Goal: Transaction & Acquisition: Purchase product/service

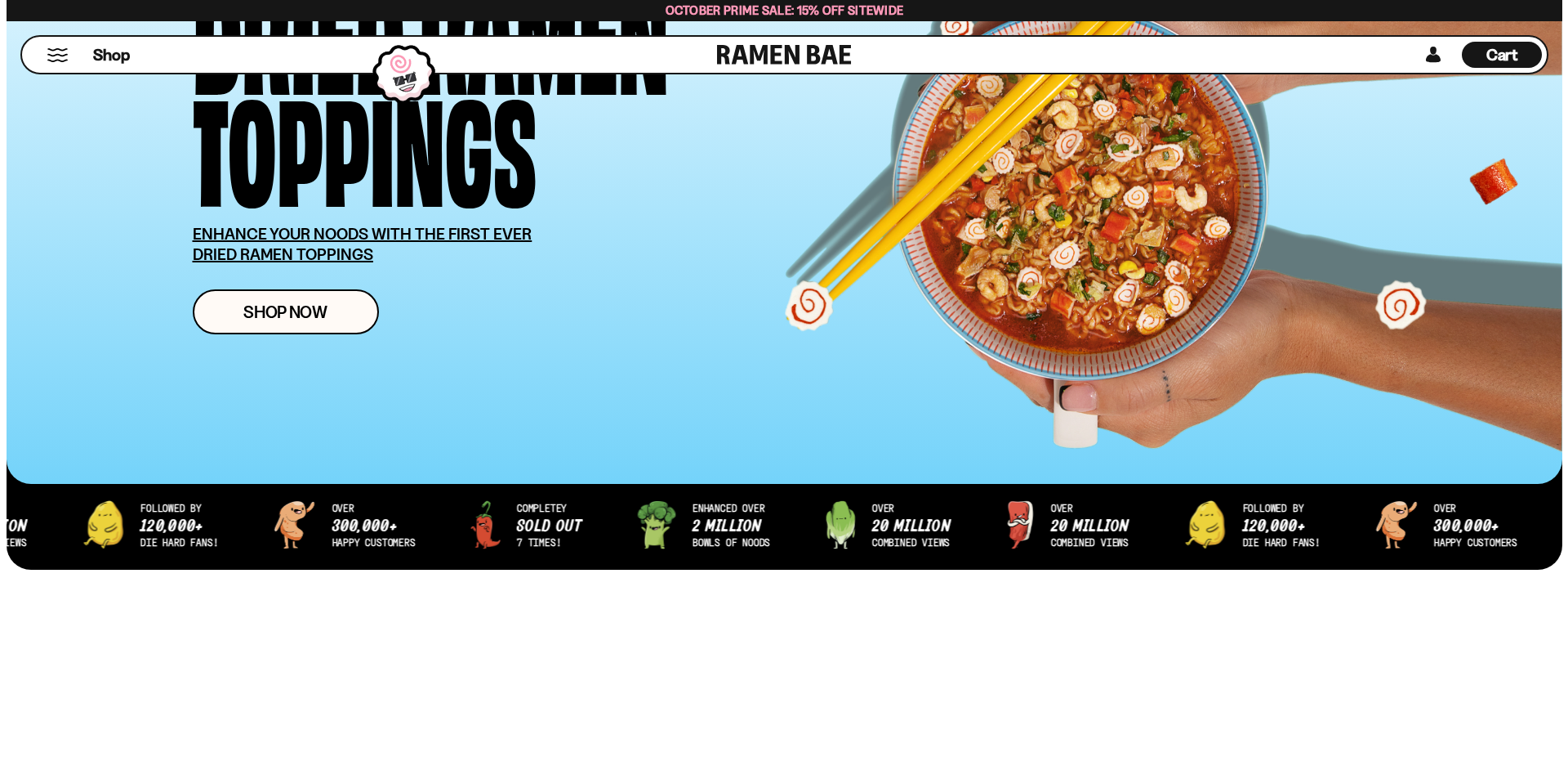
scroll to position [245, 0]
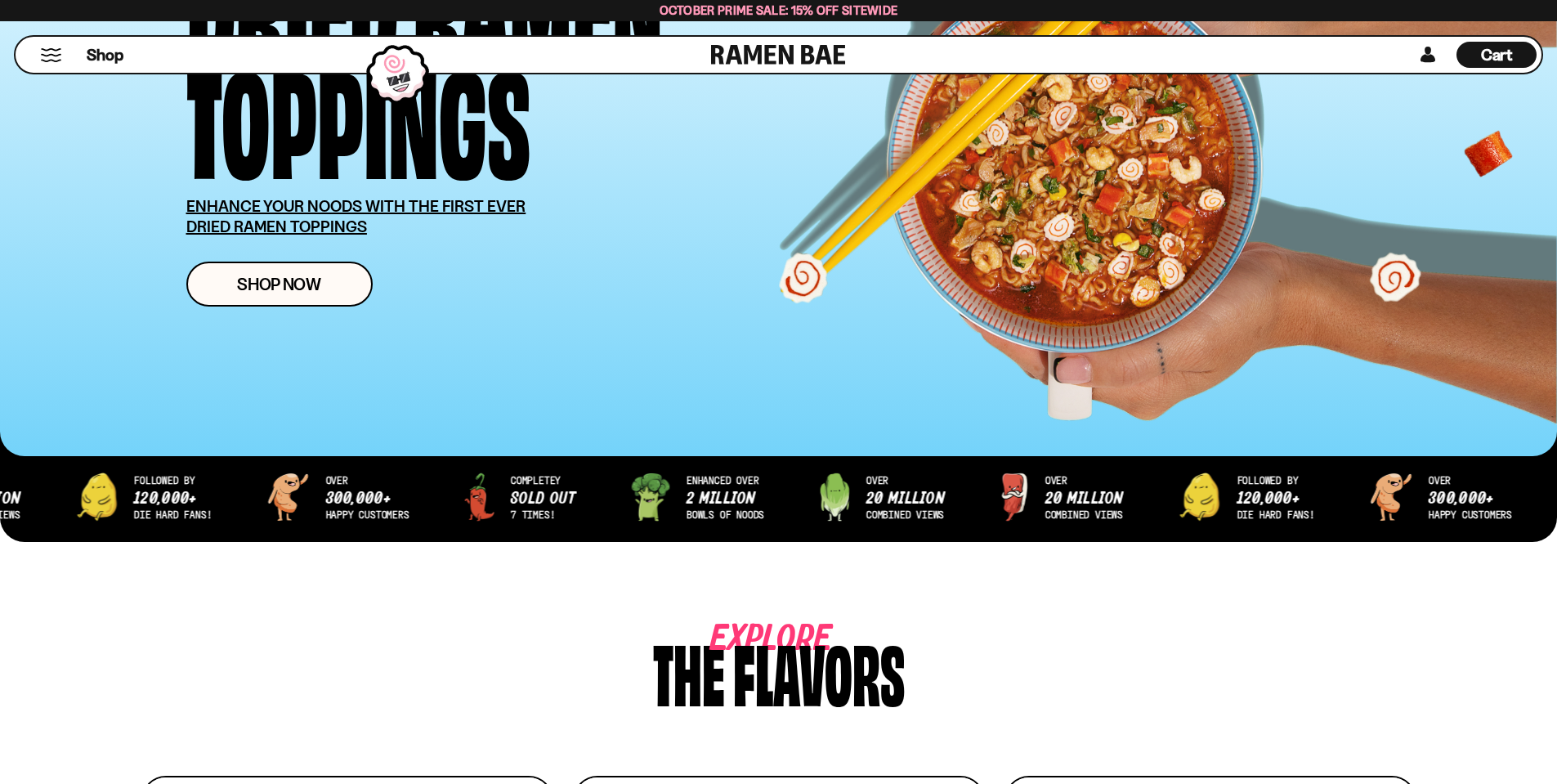
click at [1514, 37] on div "Cart D0381C2F-513E-4F90-8A41-6F0A75DCBAAA" at bounding box center [1497, 54] width 80 height 36
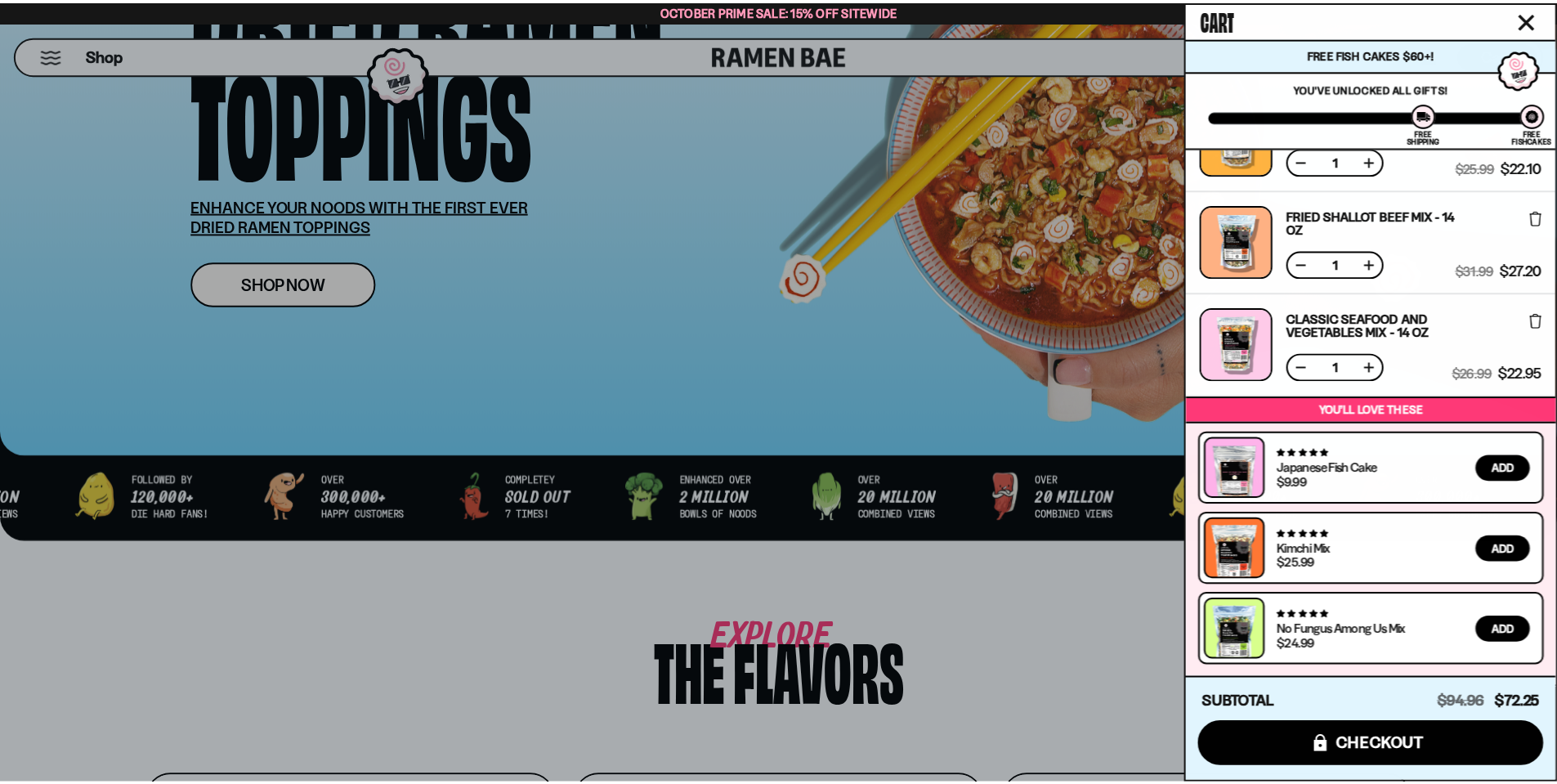
scroll to position [0, 0]
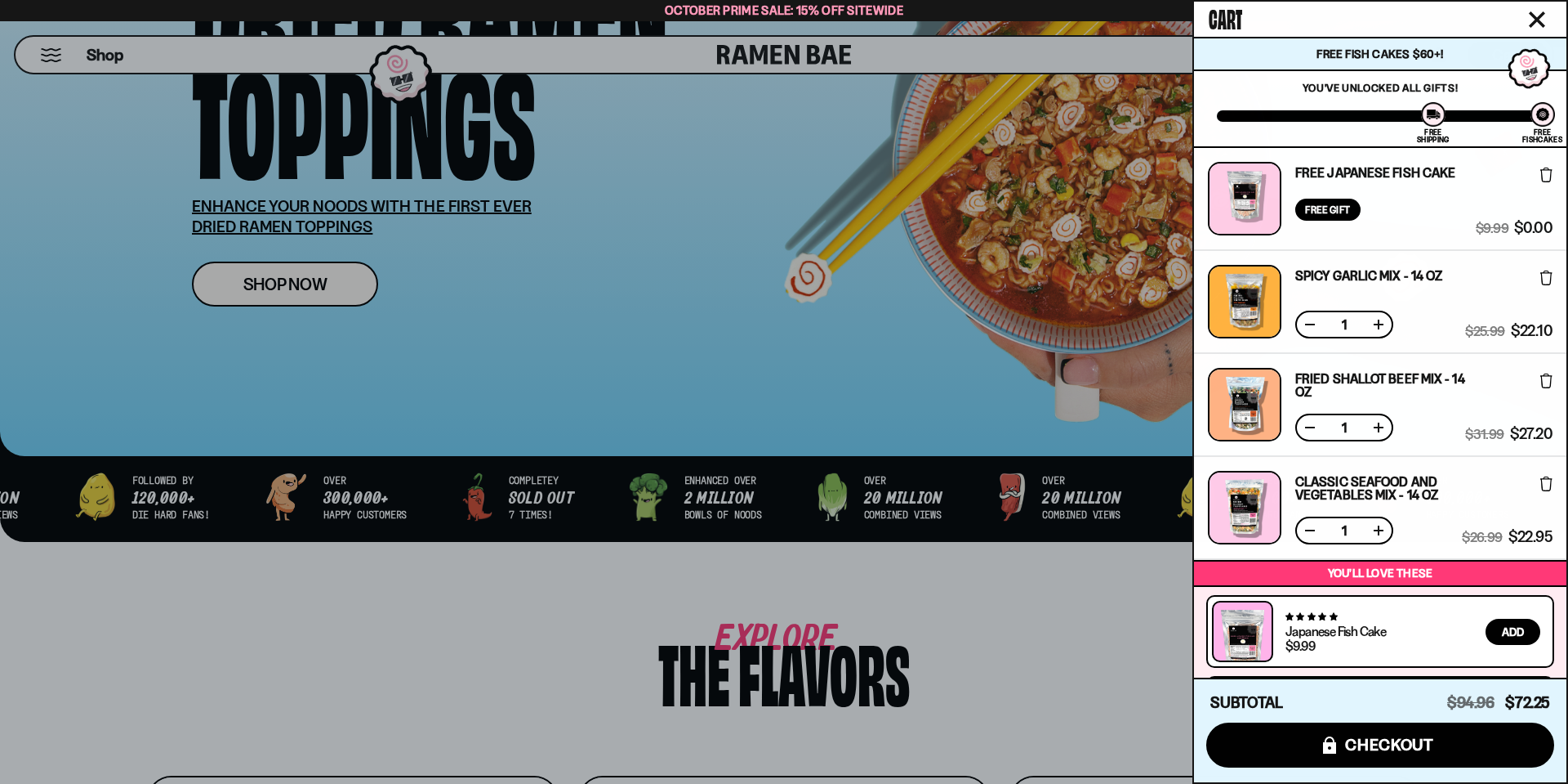
click at [100, 54] on div at bounding box center [784, 392] width 1568 height 784
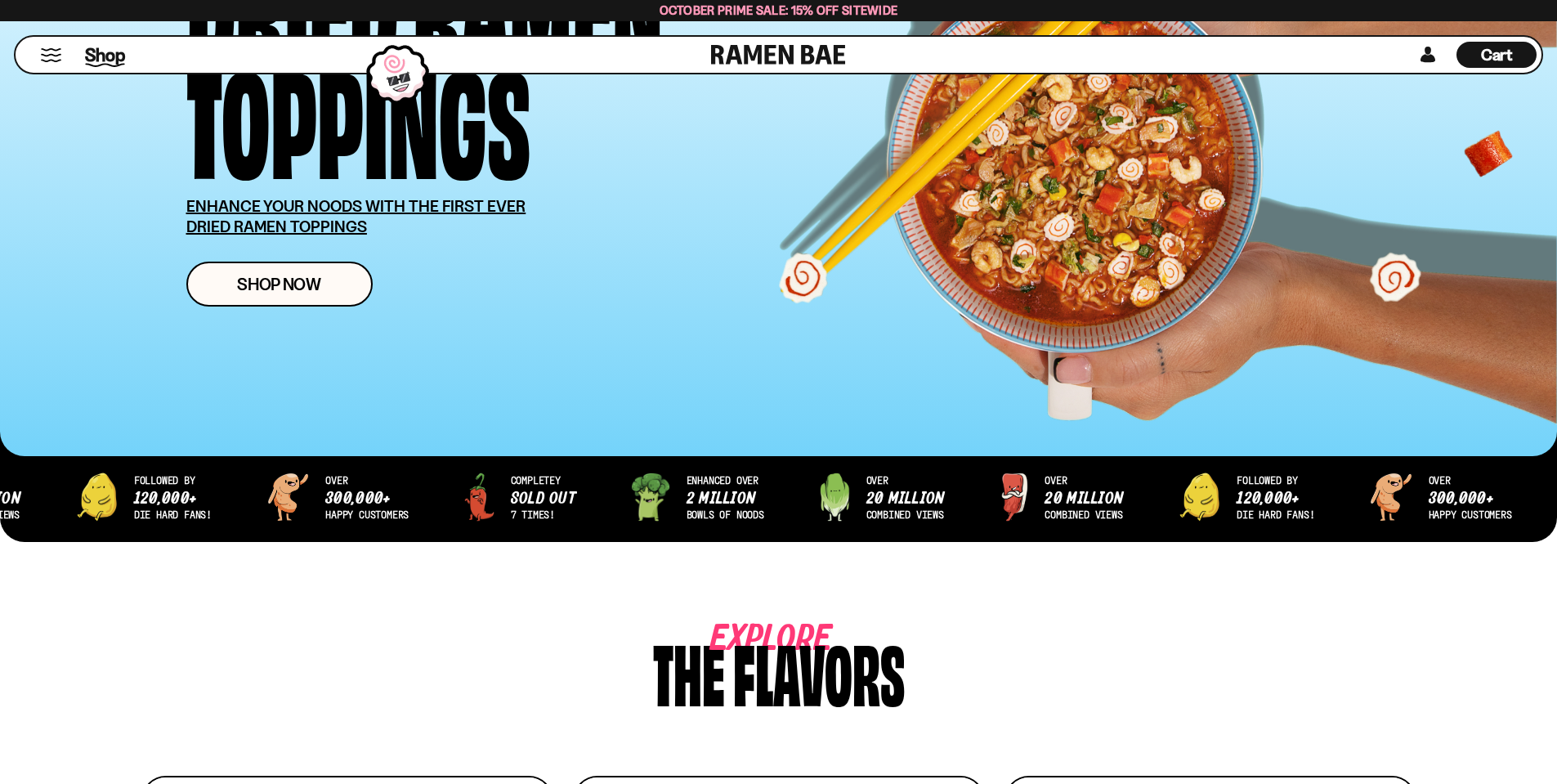
click at [113, 61] on span "Shop" at bounding box center [105, 54] width 40 height 25
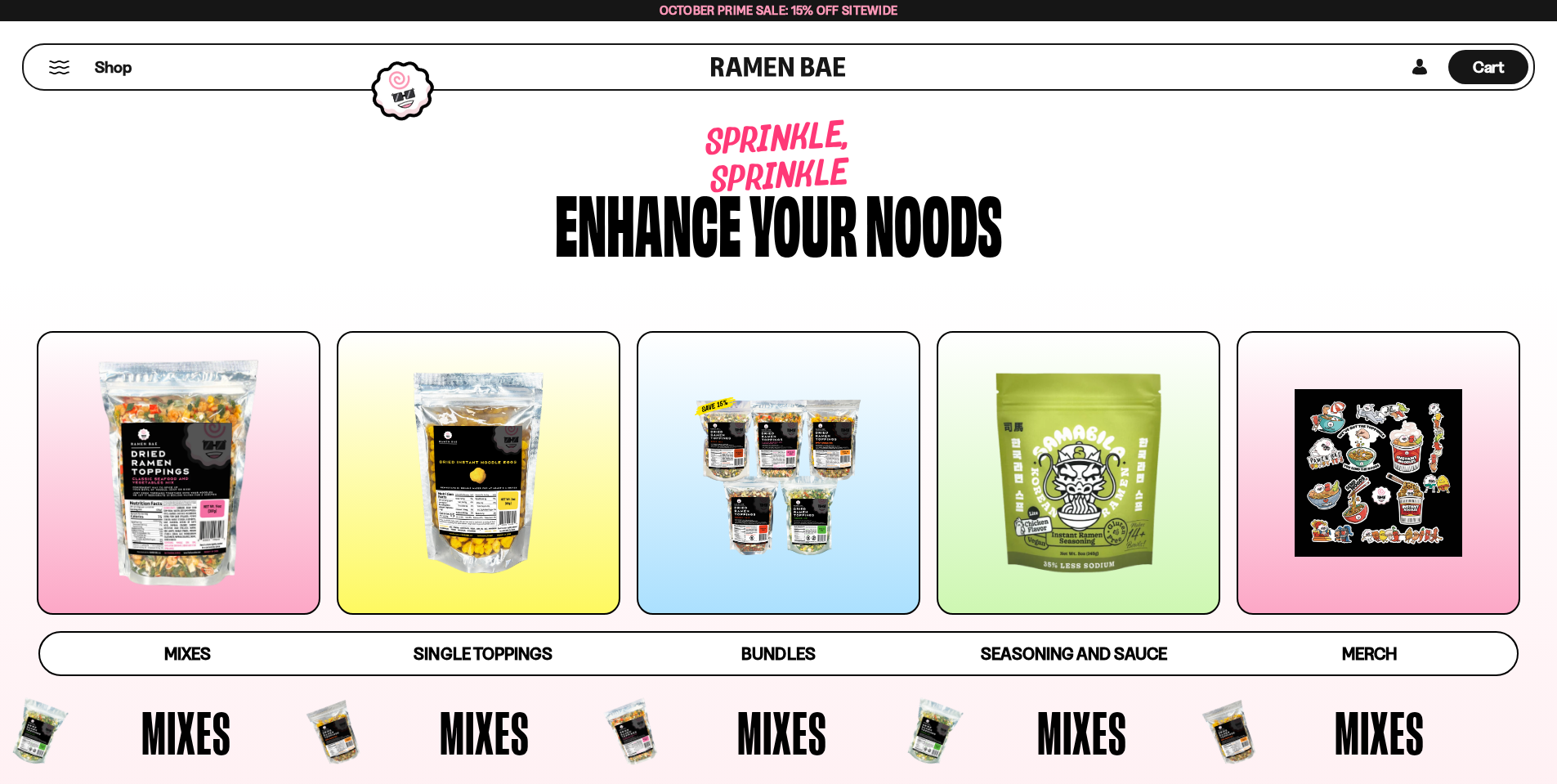
click at [776, 455] on div at bounding box center [778, 472] width 283 height 283
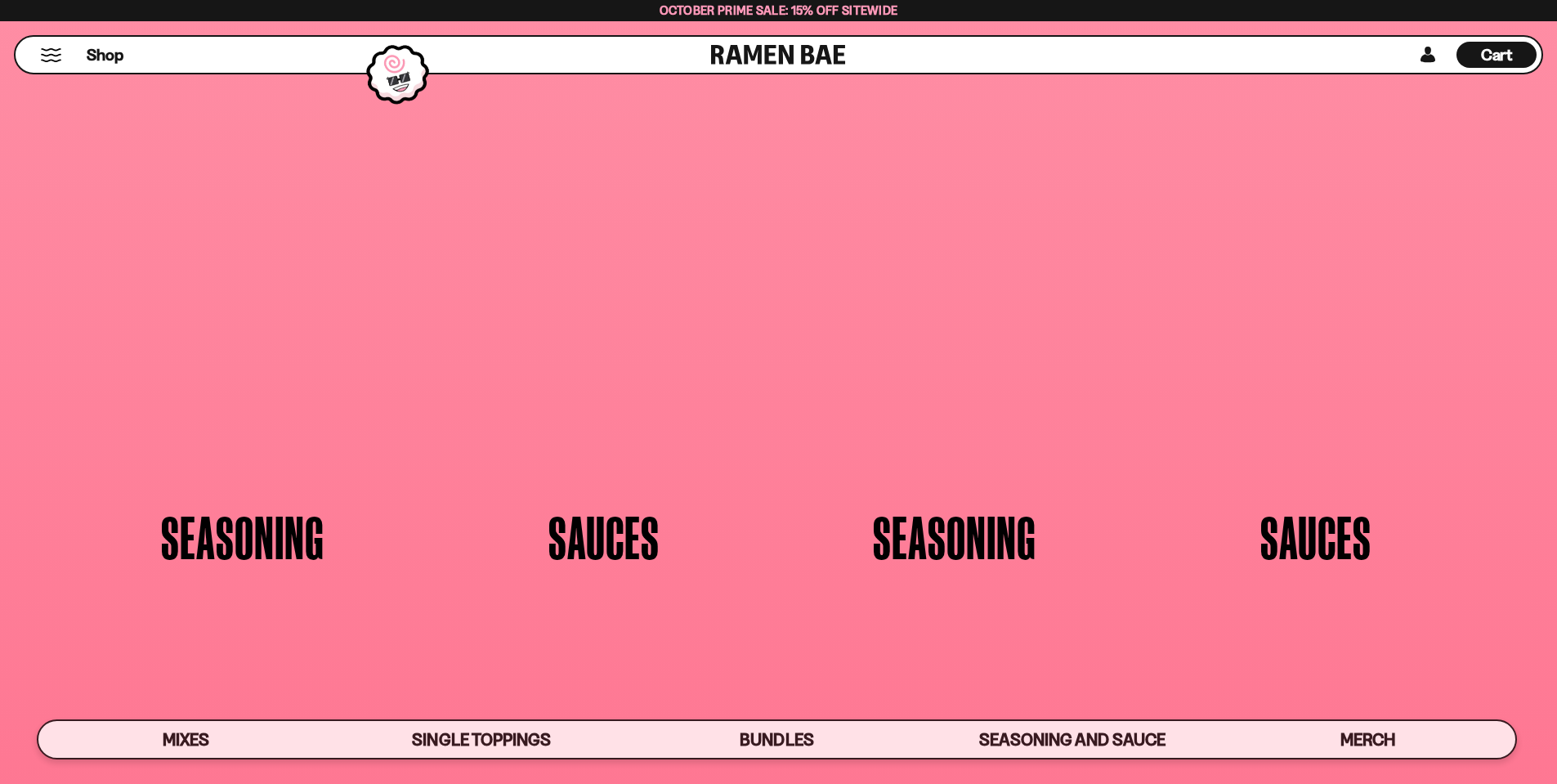
scroll to position [4266, 0]
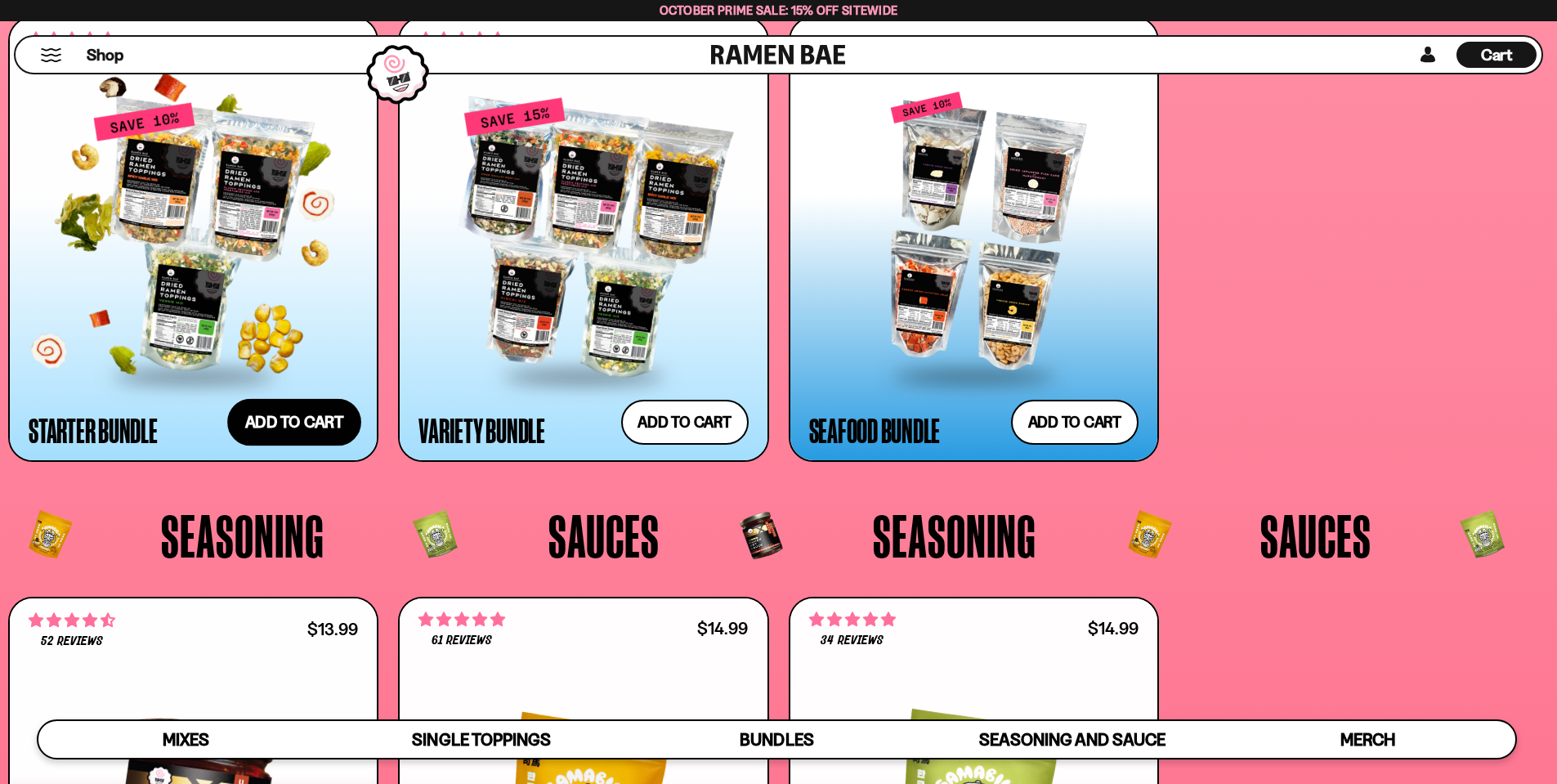
click at [295, 418] on button "Add to cart Add ― Regular price $69.99 Regular price $77.97 USD Sale price $69.…" at bounding box center [294, 422] width 134 height 48
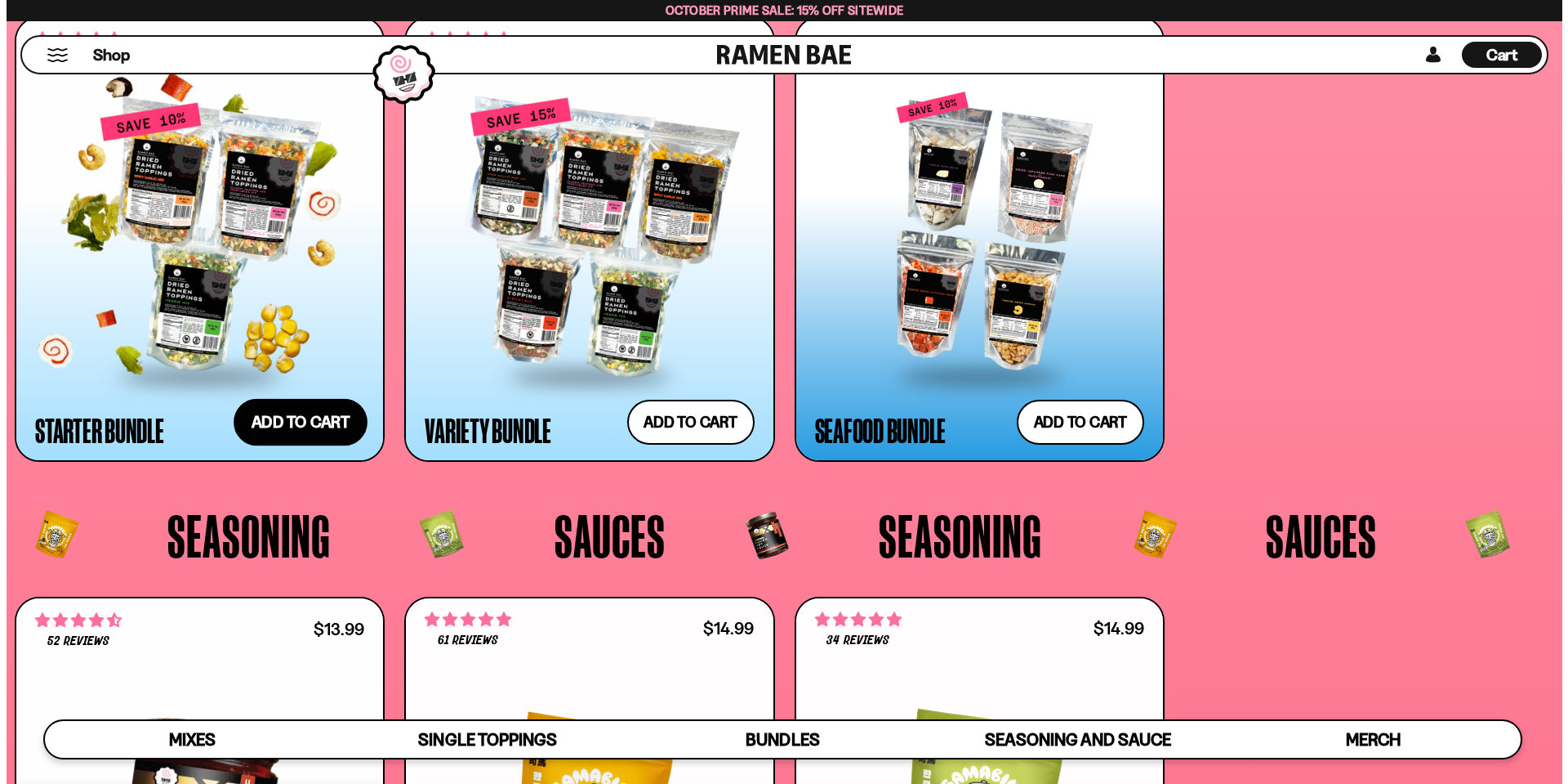
scroll to position [4295, 0]
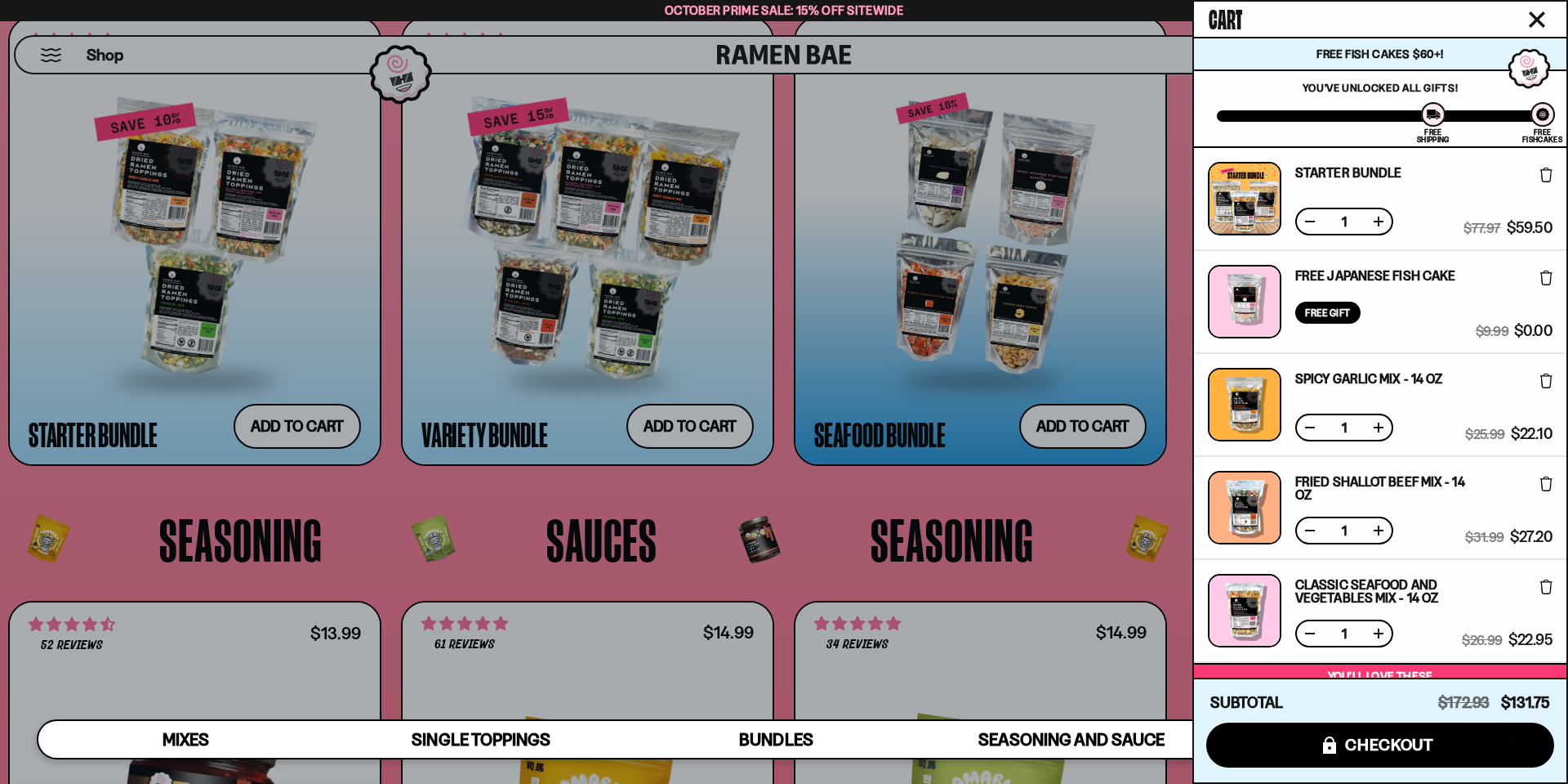
click at [230, 195] on div at bounding box center [784, 392] width 1568 height 784
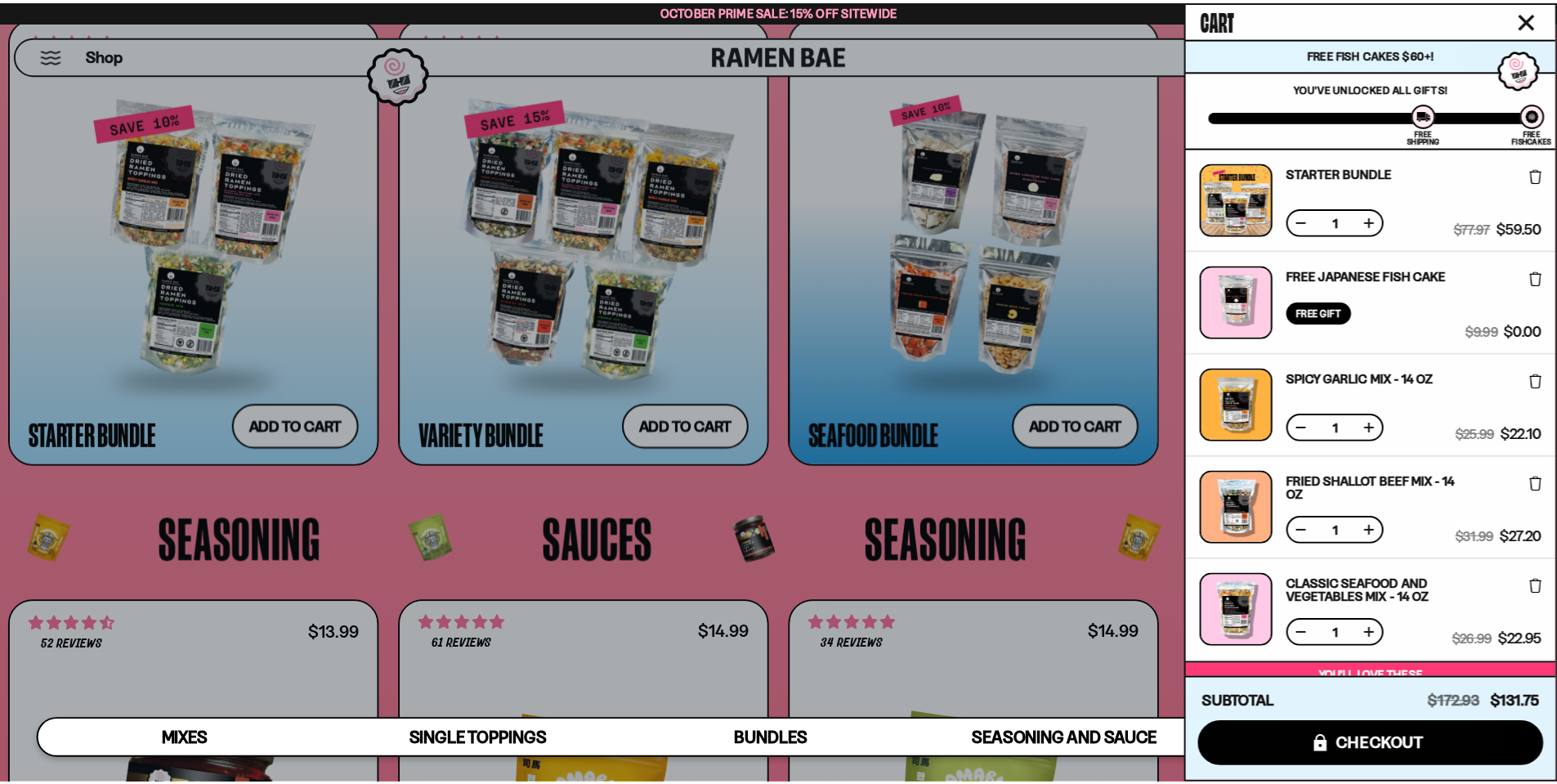
scroll to position [4266, 0]
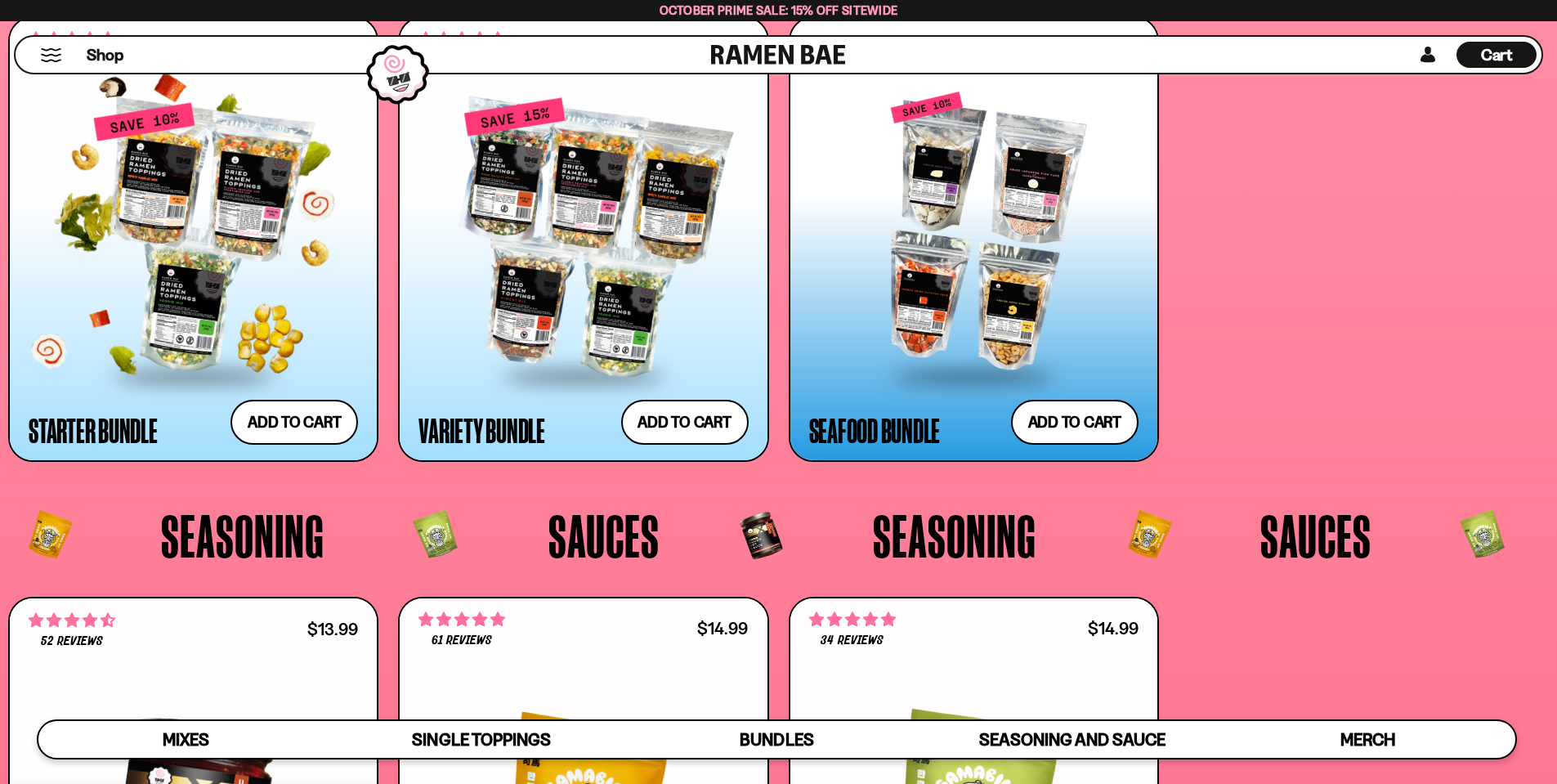
click at [230, 195] on div at bounding box center [193, 237] width 329 height 273
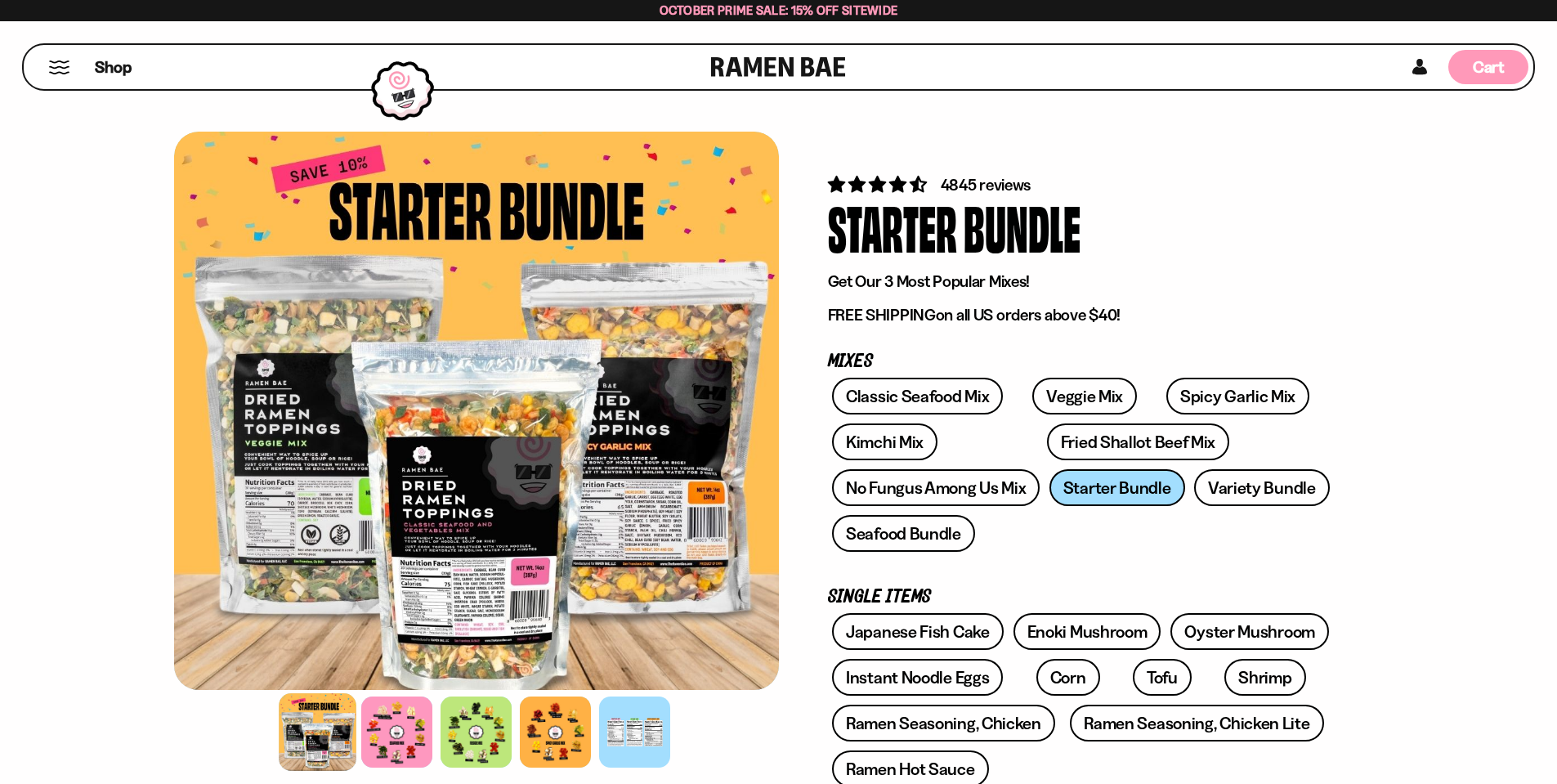
click at [1502, 60] on span "Cart" at bounding box center [1488, 66] width 31 height 20
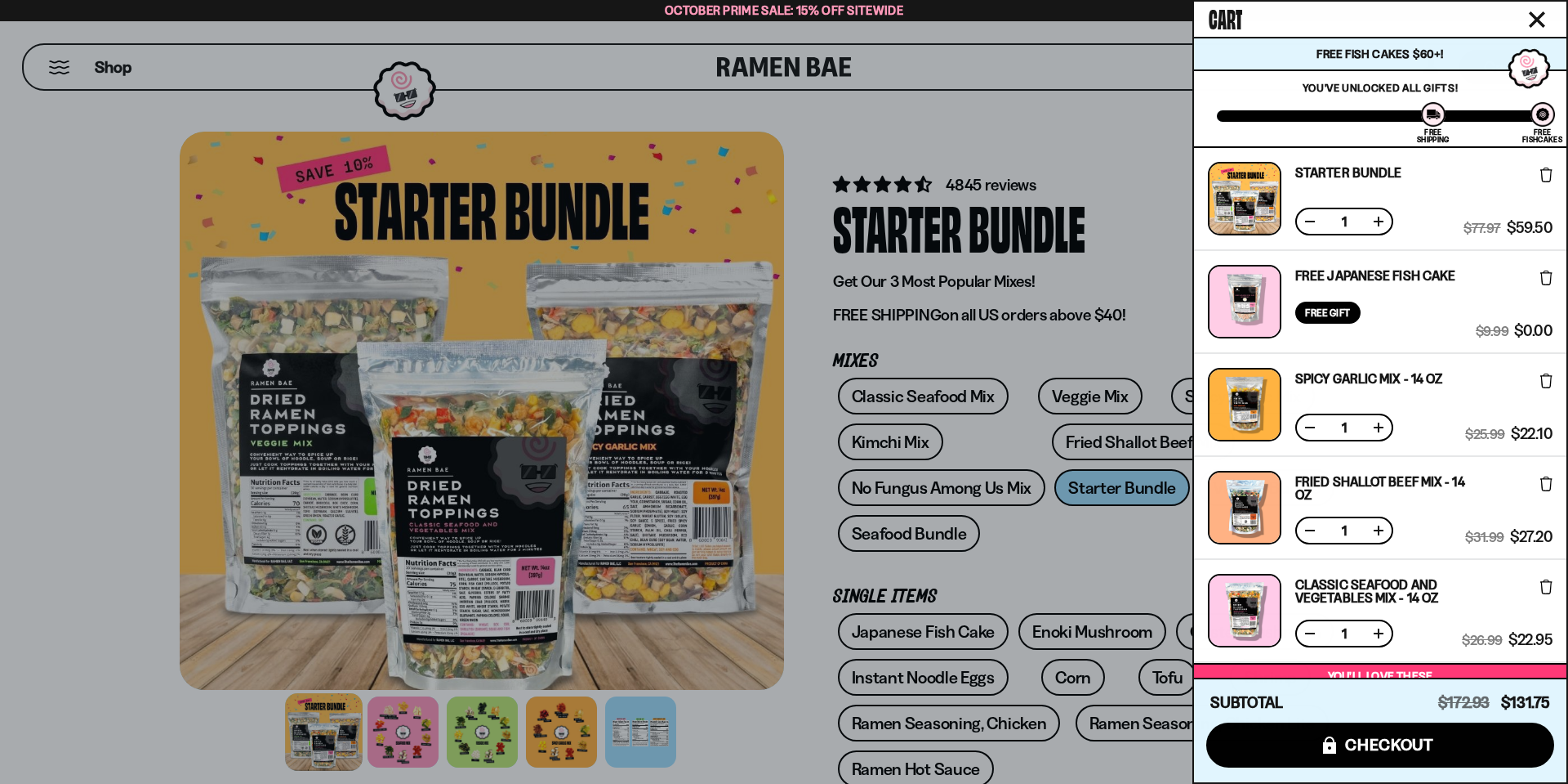
click at [1303, 428] on button at bounding box center [1309, 426] width 16 height 16
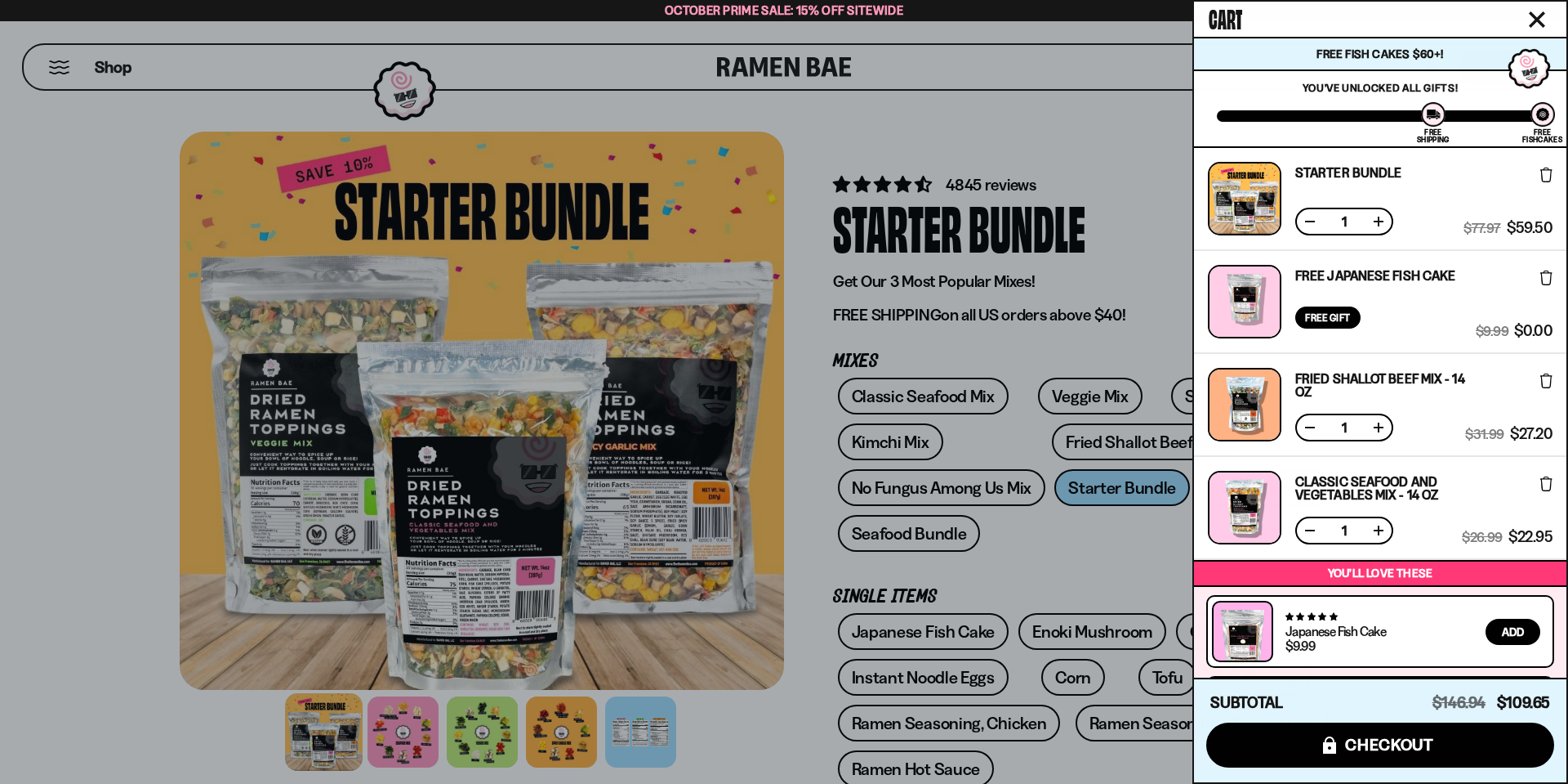
click at [1306, 529] on button at bounding box center [1309, 529] width 16 height 16
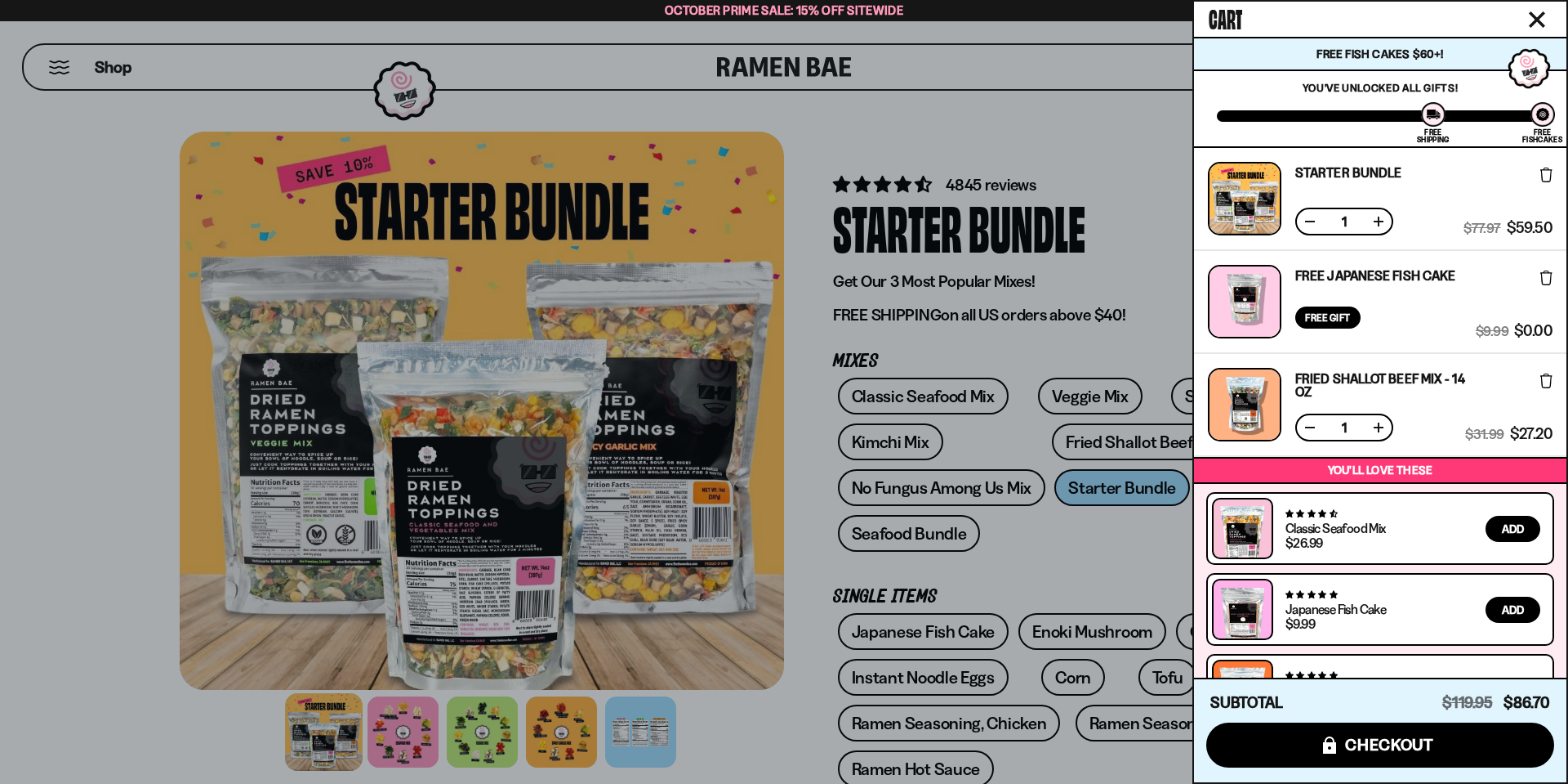
scroll to position [60, 0]
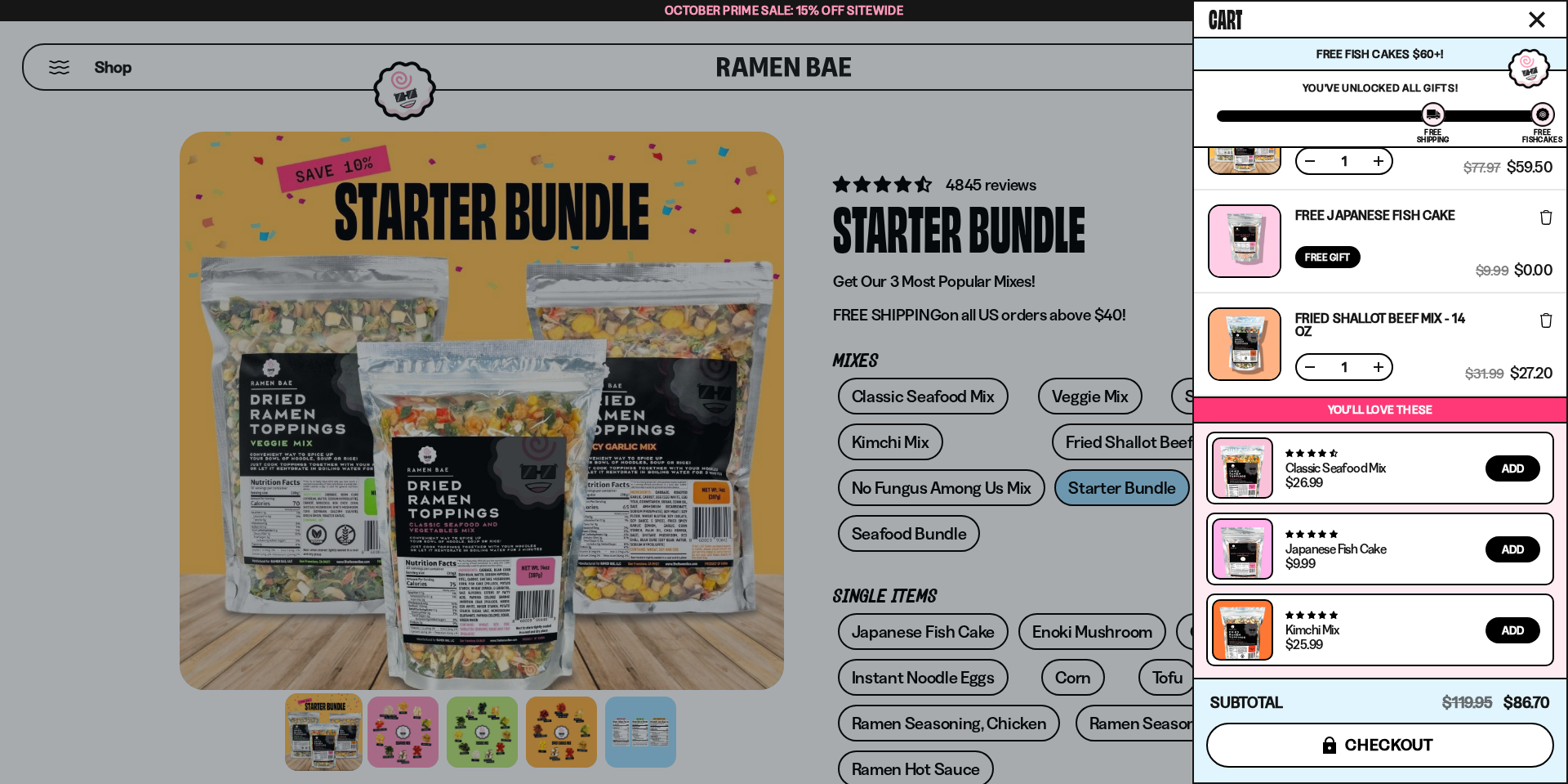
click at [1394, 740] on span "checkout" at bounding box center [1389, 744] width 89 height 18
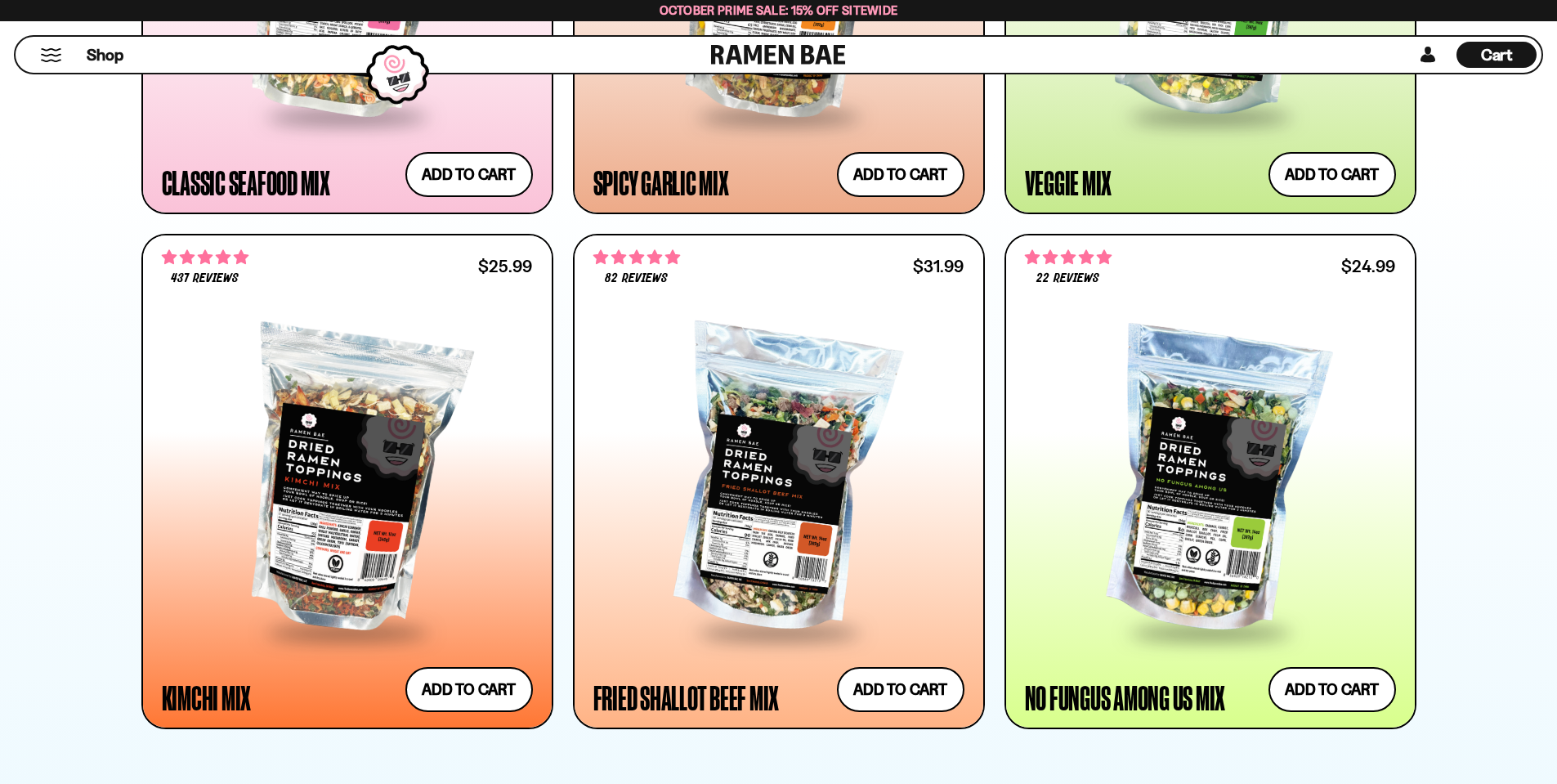
scroll to position [1553, 0]
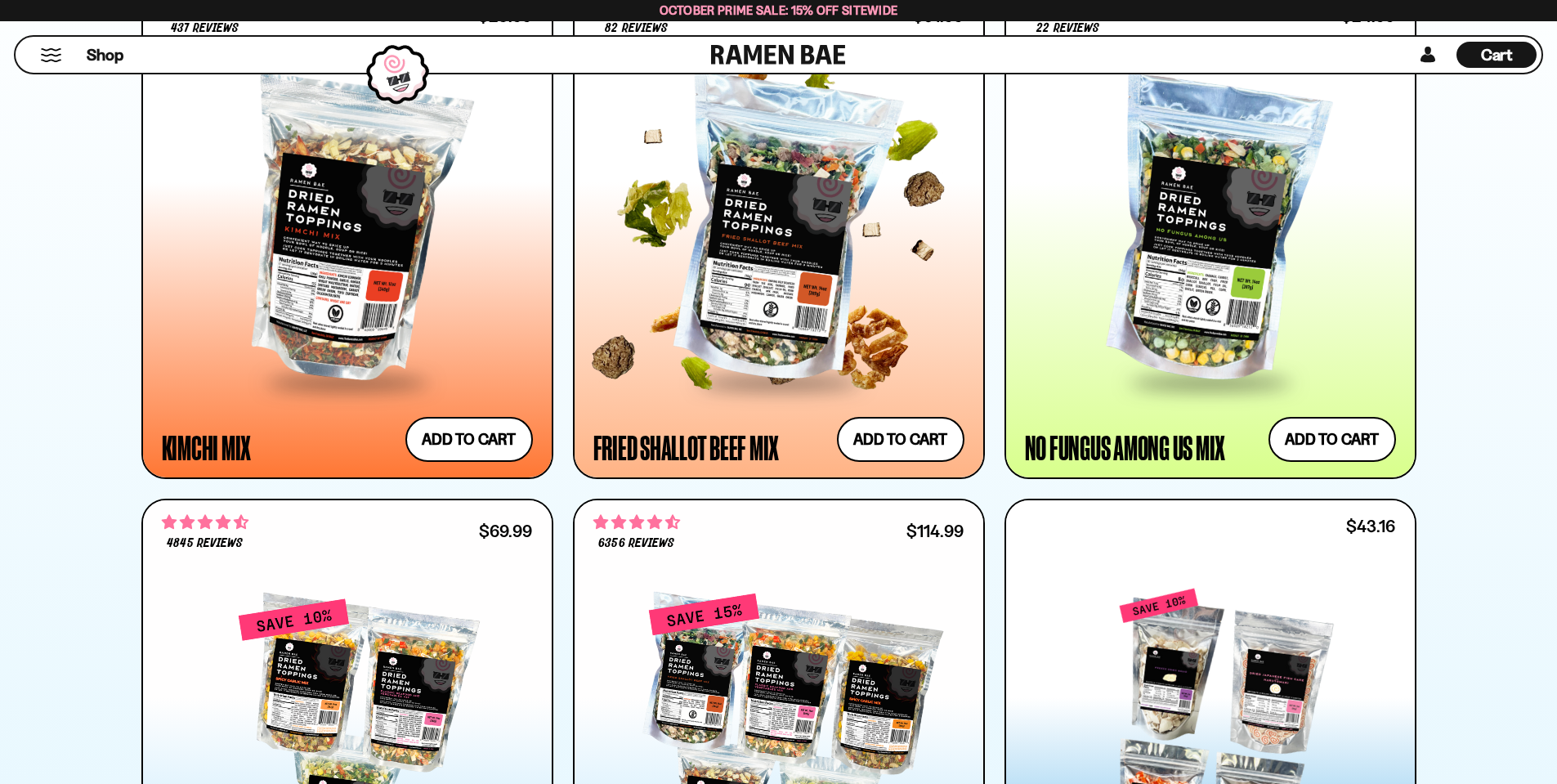
click at [763, 283] on div at bounding box center [779, 231] width 371 height 297
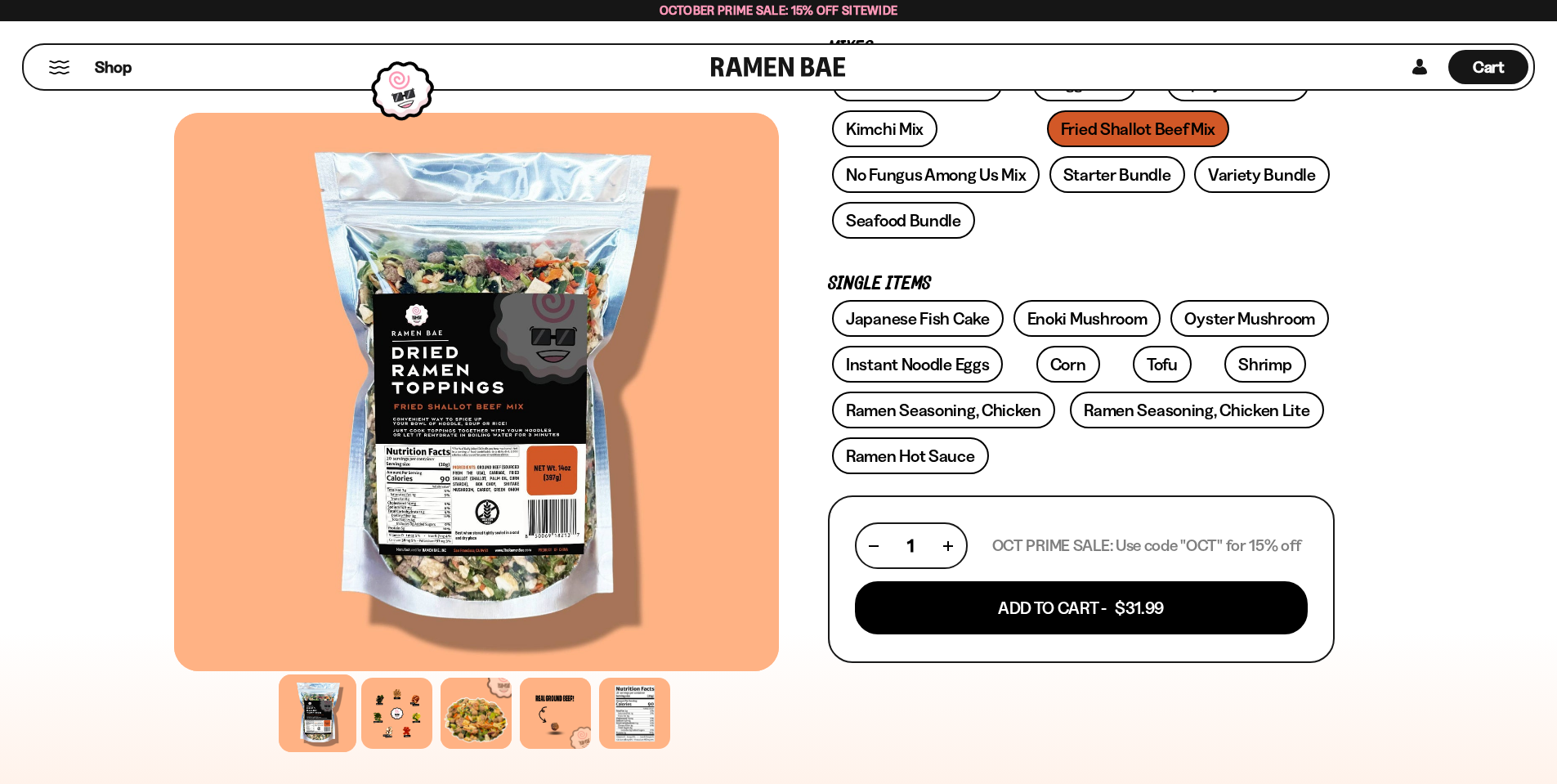
scroll to position [327, 0]
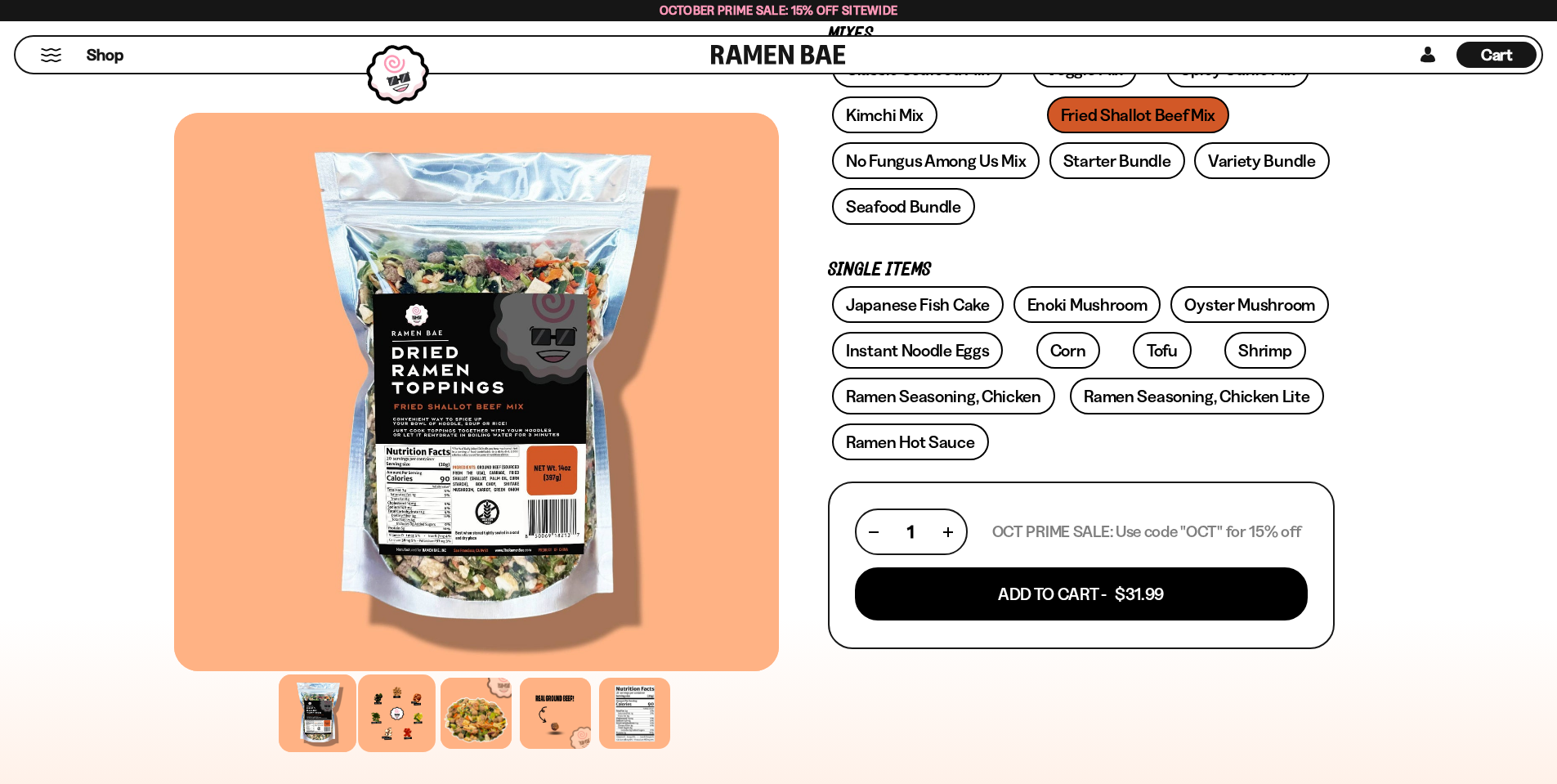
click at [391, 707] on div at bounding box center [396, 712] width 77 height 77
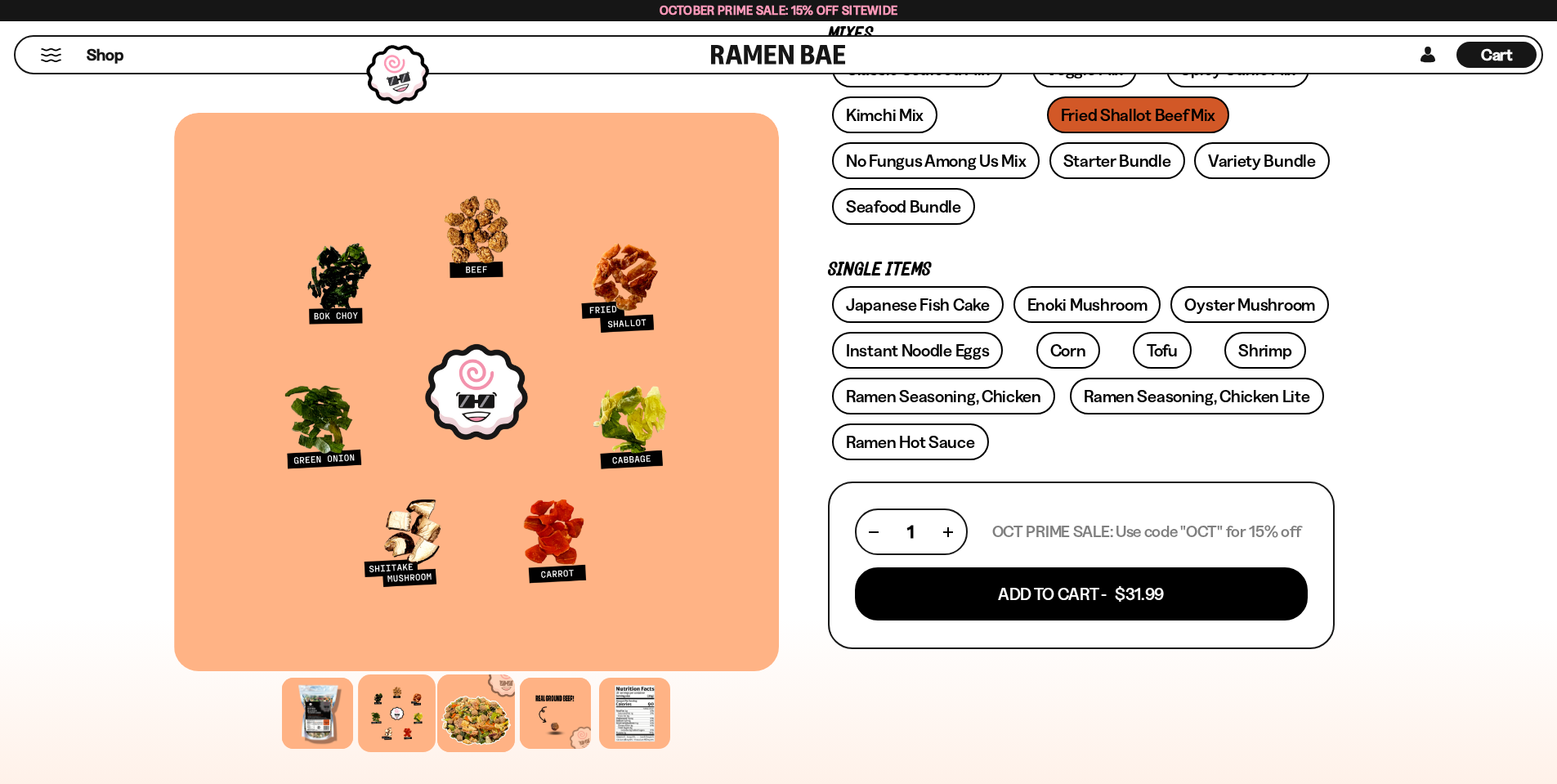
click at [477, 723] on div at bounding box center [476, 712] width 77 height 77
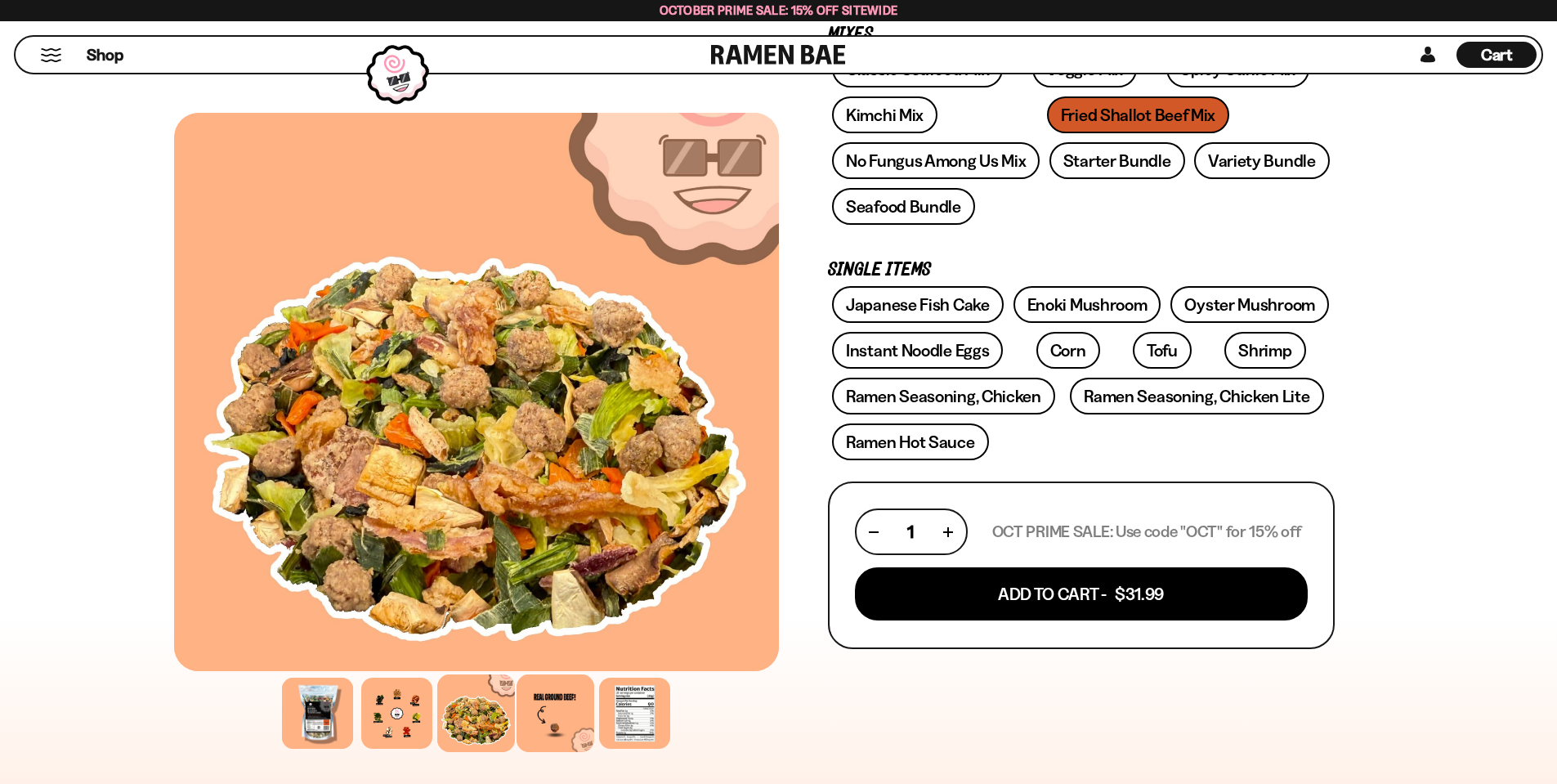
click at [562, 730] on div at bounding box center [555, 712] width 77 height 77
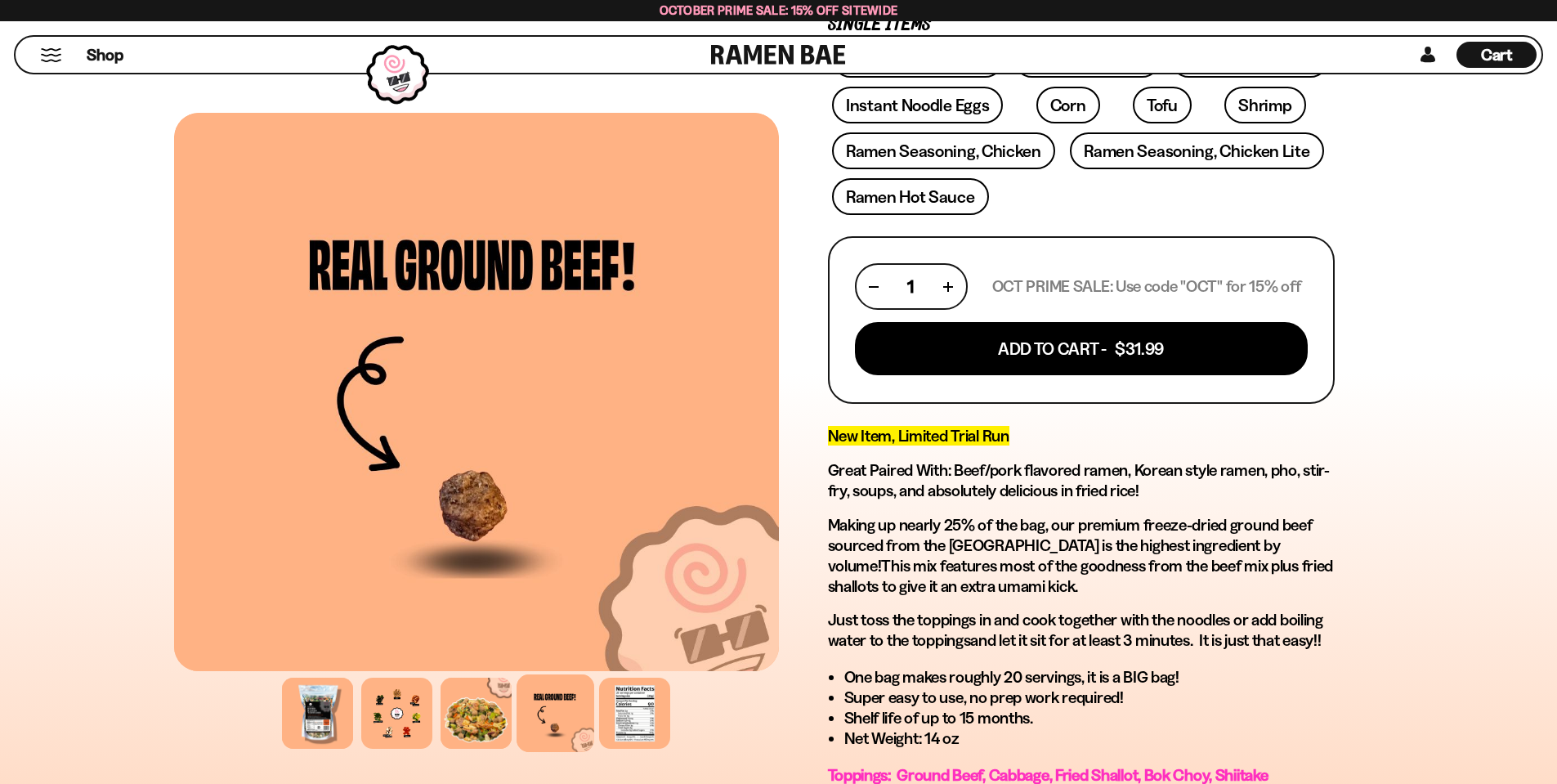
scroll to position [735, 0]
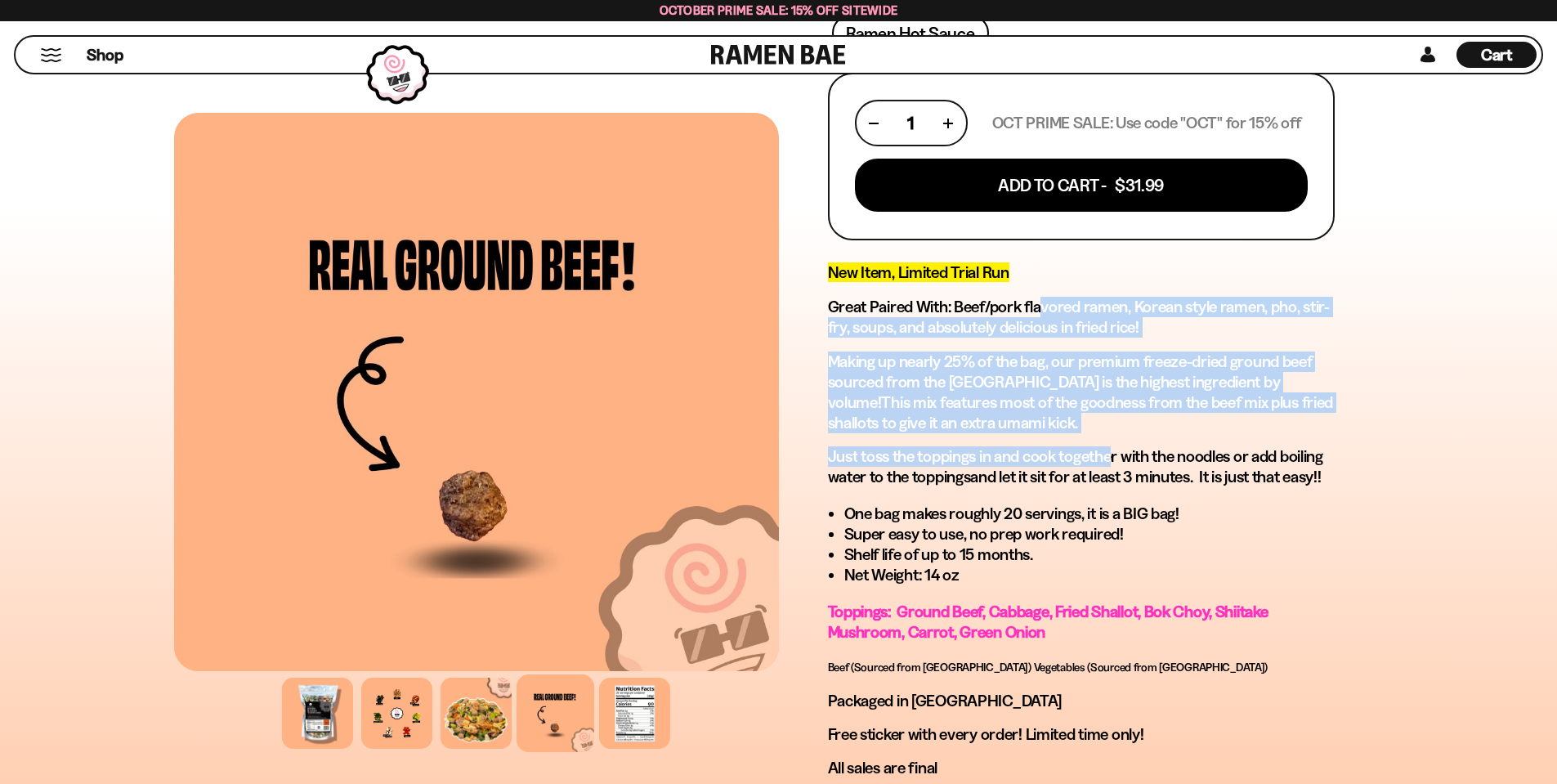
drag, startPoint x: 1043, startPoint y: 295, endPoint x: 1110, endPoint y: 446, distance: 165.2
click at [1110, 446] on div "New Item, Limited Trial Run Great Paired With: Beef/pork flavored ramen, Korean…" at bounding box center [1080, 519] width 507 height 515
click at [1110, 449] on span "toss the toppings in and cook together with the noodles or add boiling water to…" at bounding box center [1075, 466] width 495 height 40
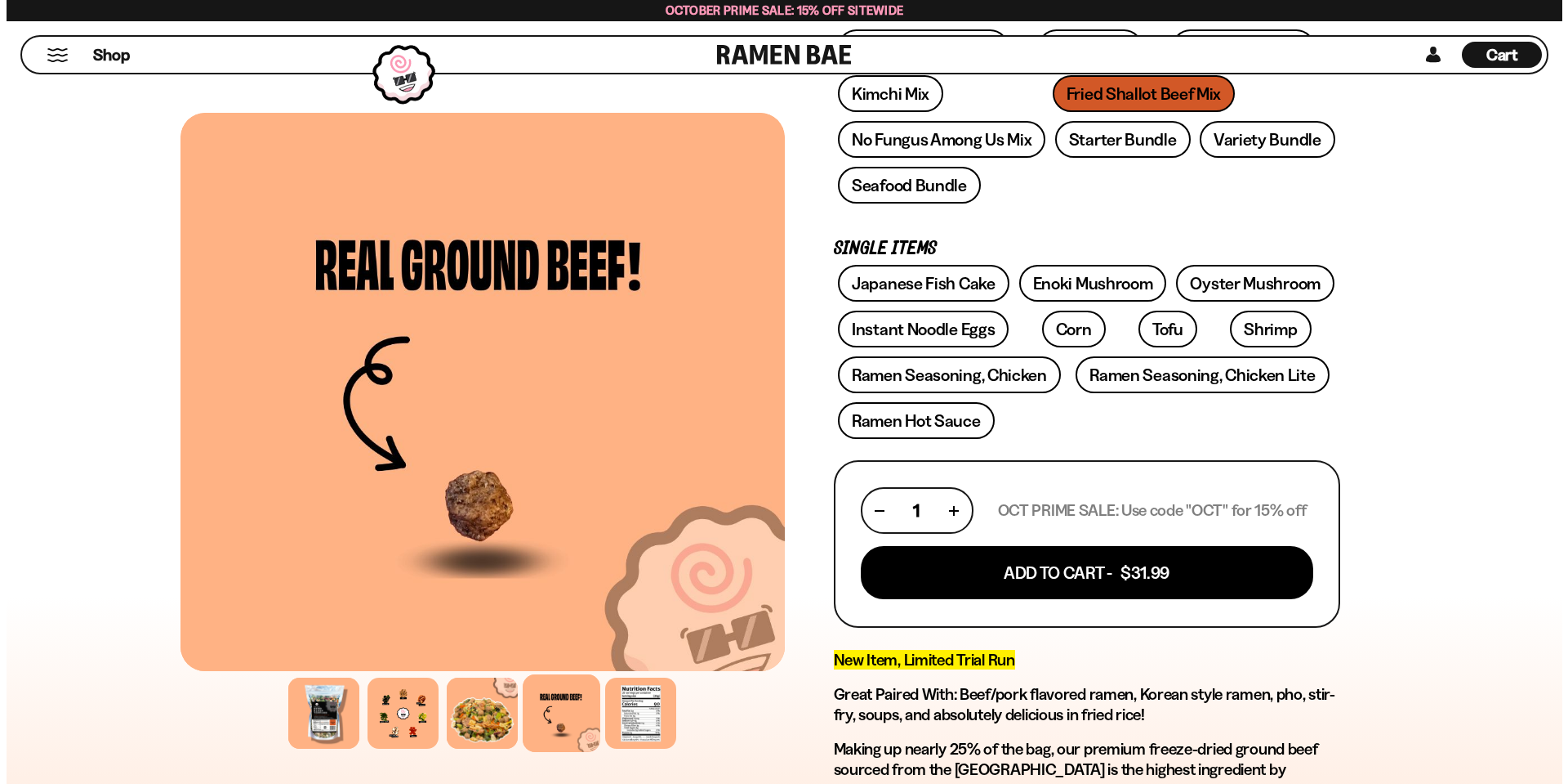
scroll to position [0, 0]
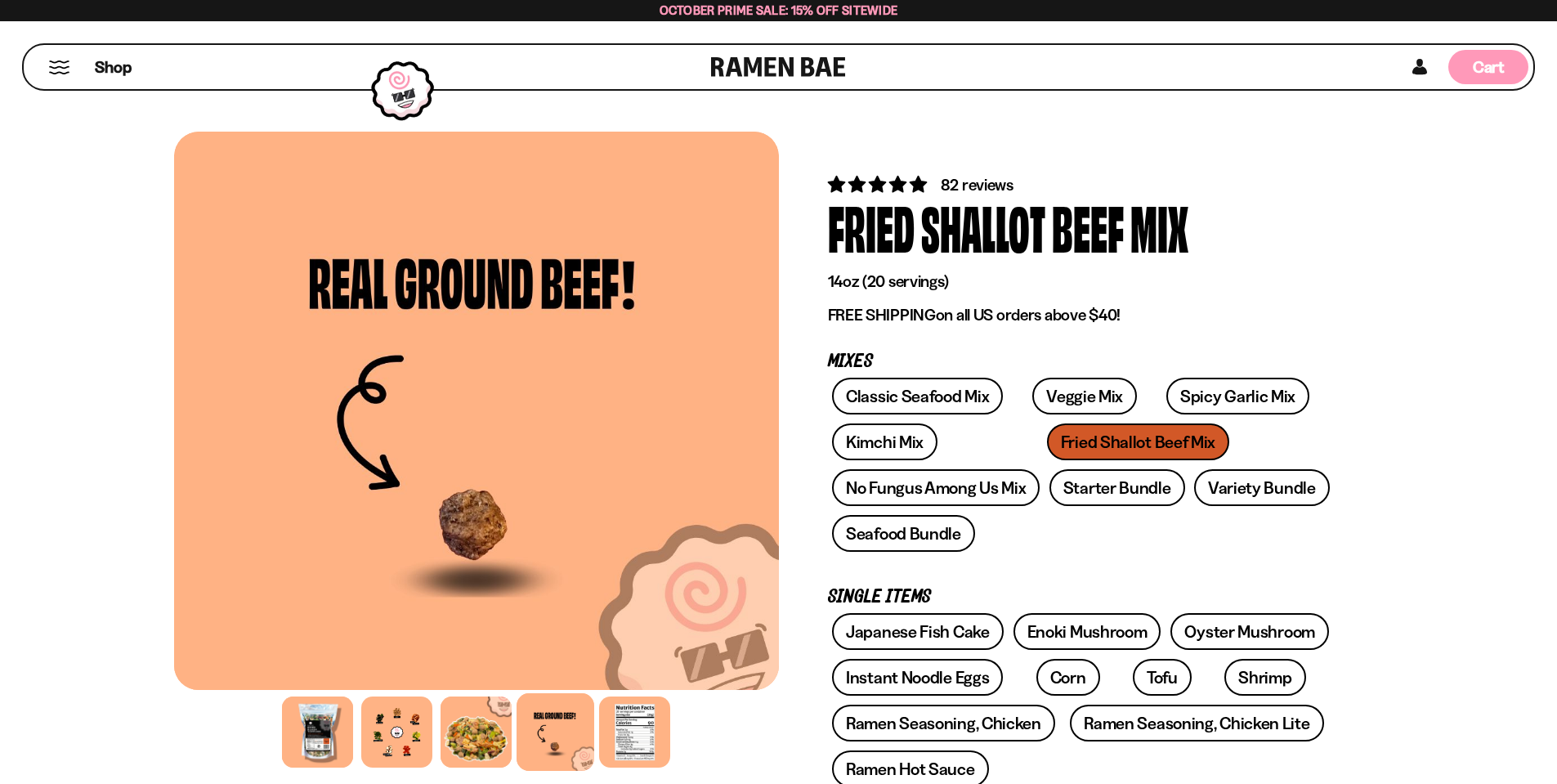
click at [1468, 72] on div "Cart D0381C2F-513E-4F90-8A41-6F0A75DCBAAA" at bounding box center [1488, 67] width 80 height 34
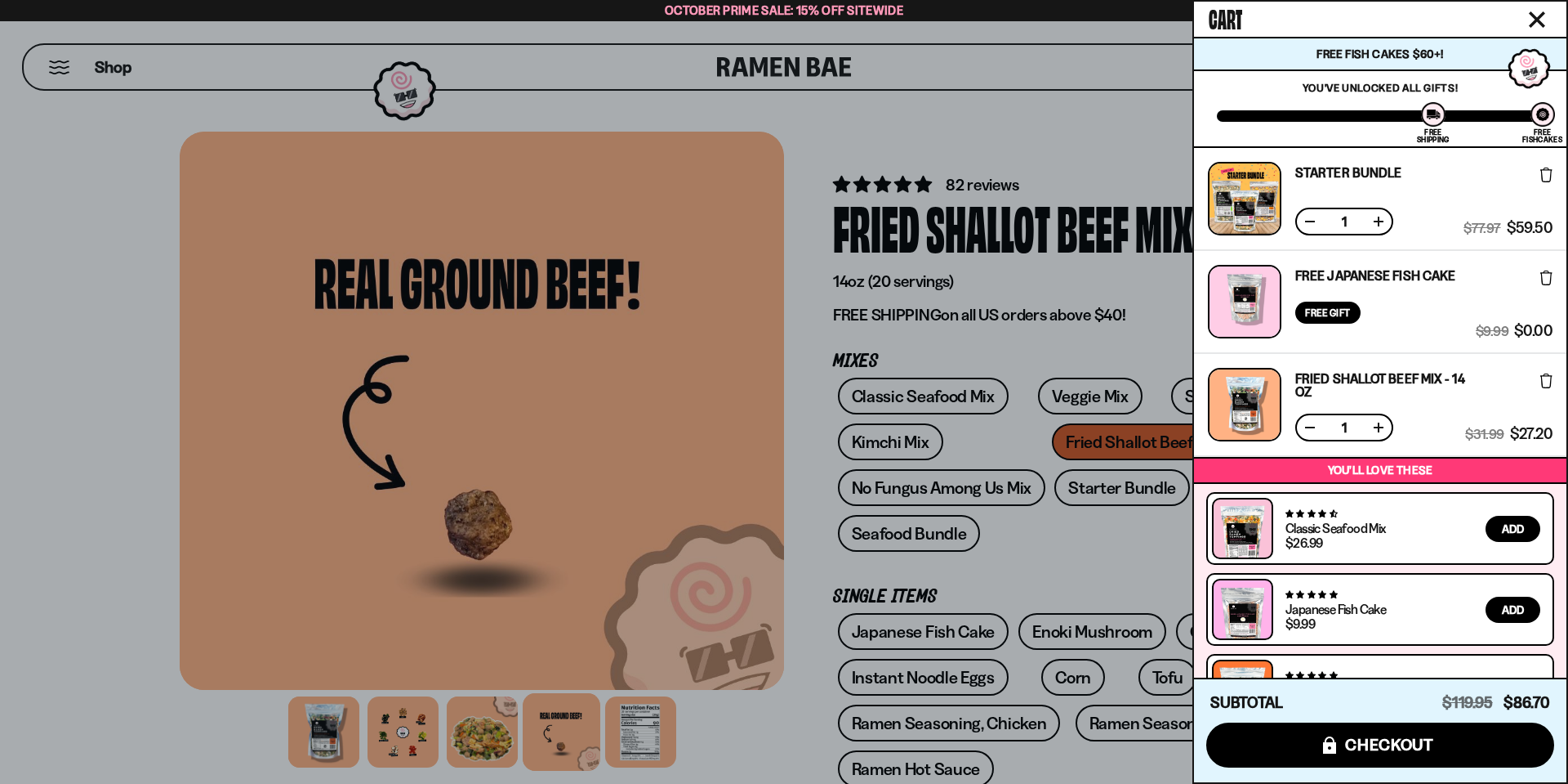
click at [1309, 427] on button at bounding box center [1309, 426] width 16 height 16
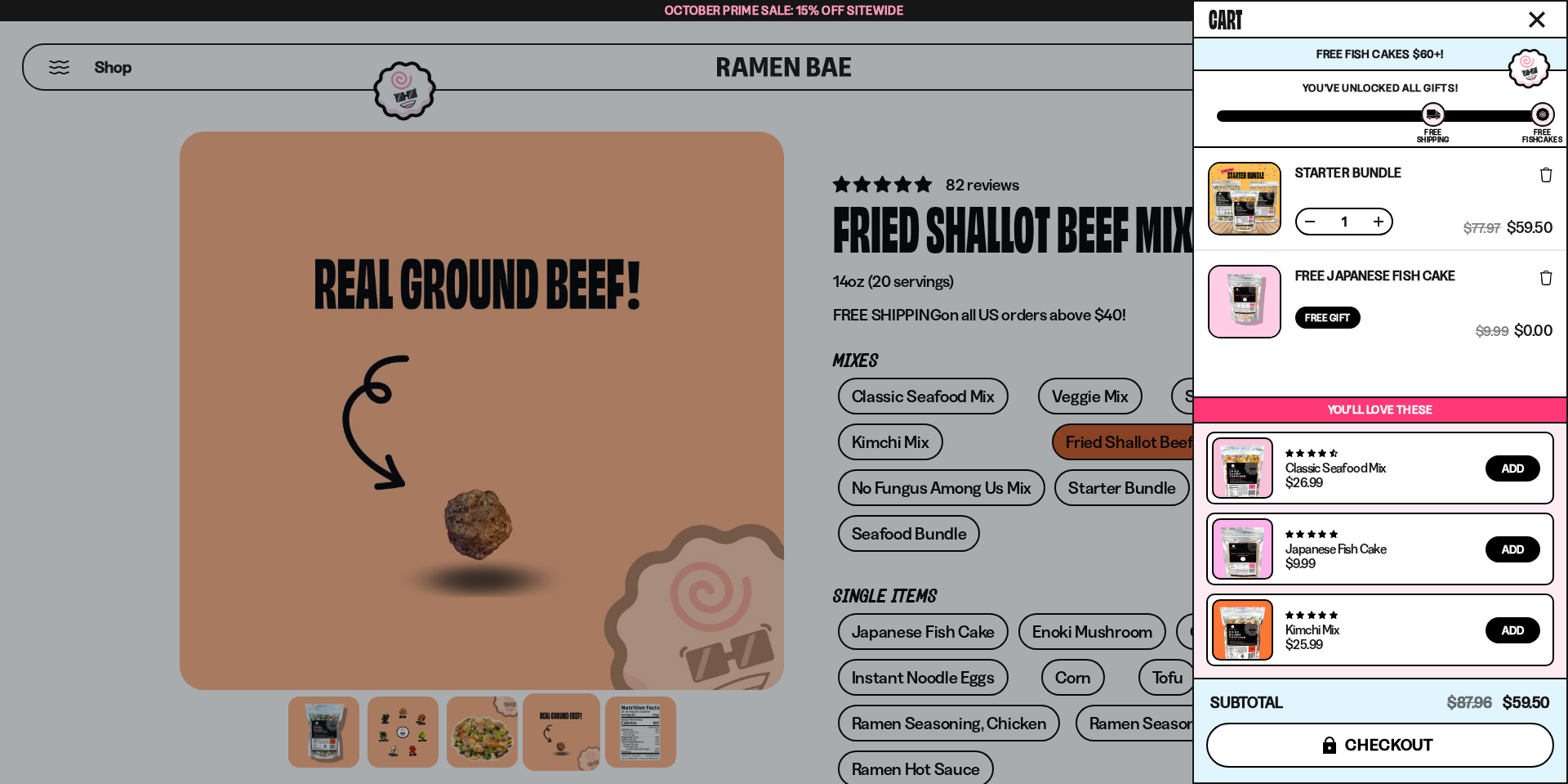
click at [1341, 741] on button "icons8-lock checkout" at bounding box center [1380, 745] width 348 height 45
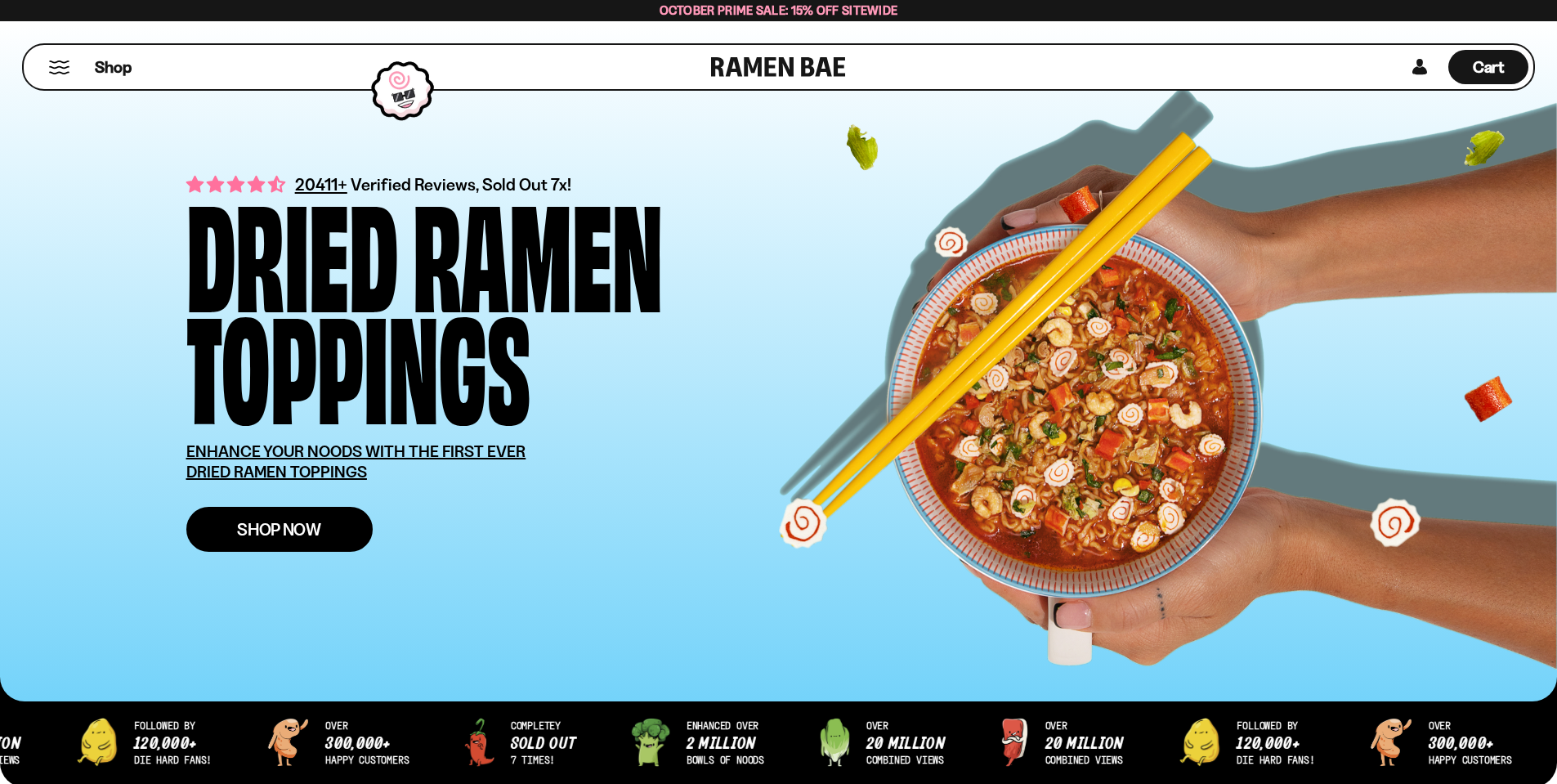
click at [271, 541] on link "Shop Now" at bounding box center [279, 529] width 186 height 45
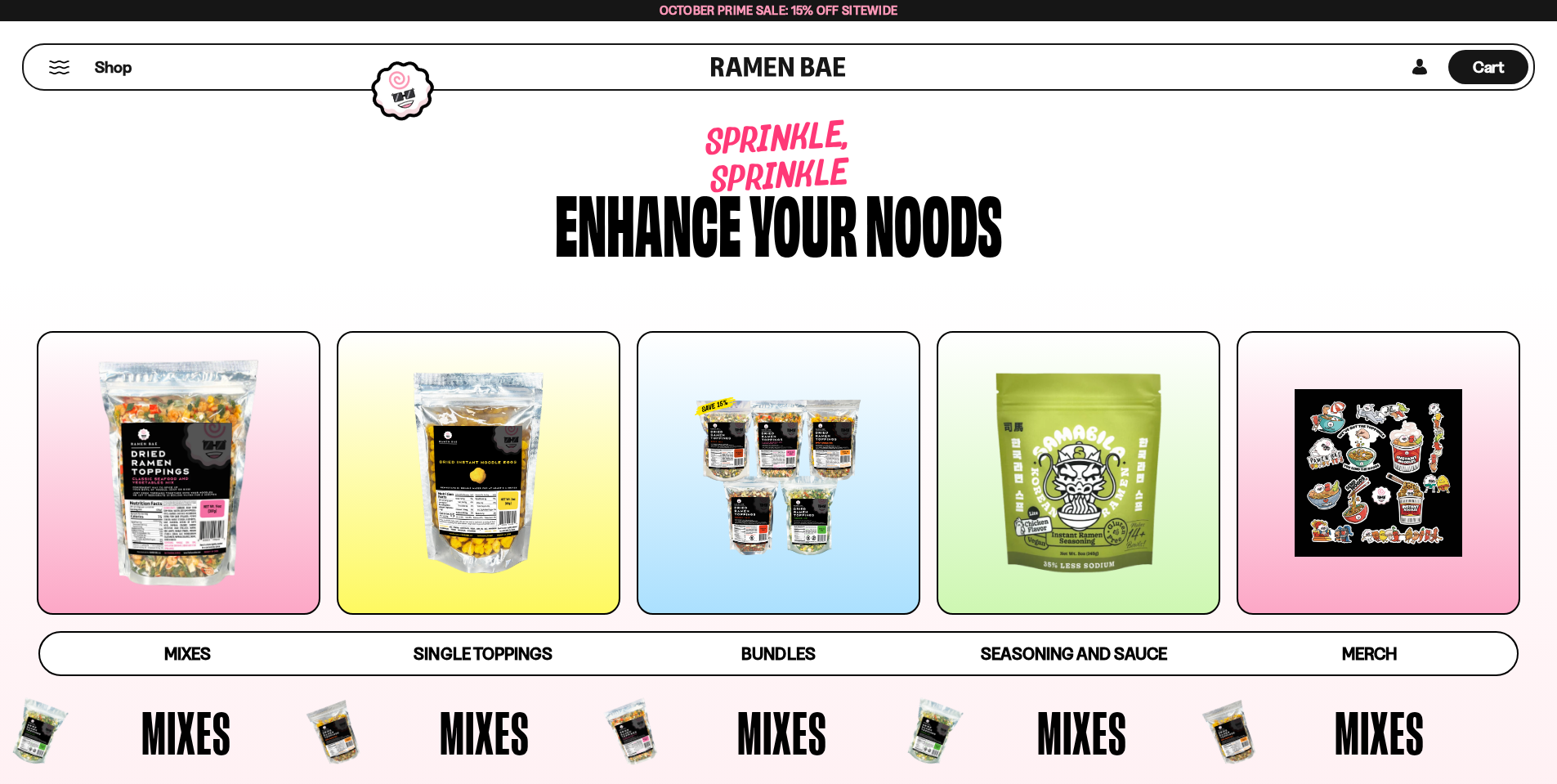
click at [187, 522] on div at bounding box center [178, 472] width 283 height 283
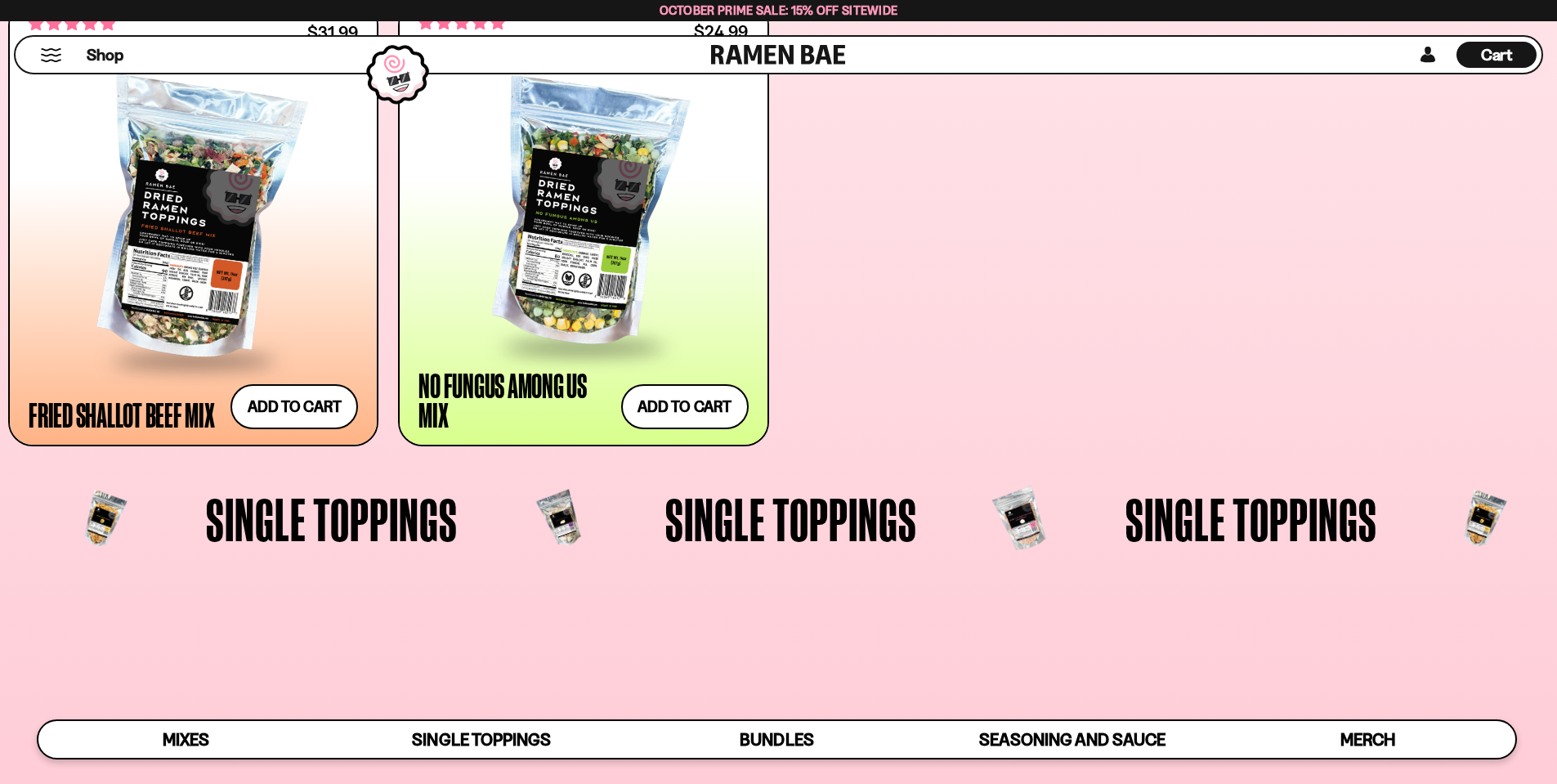
scroll to position [1268, 0]
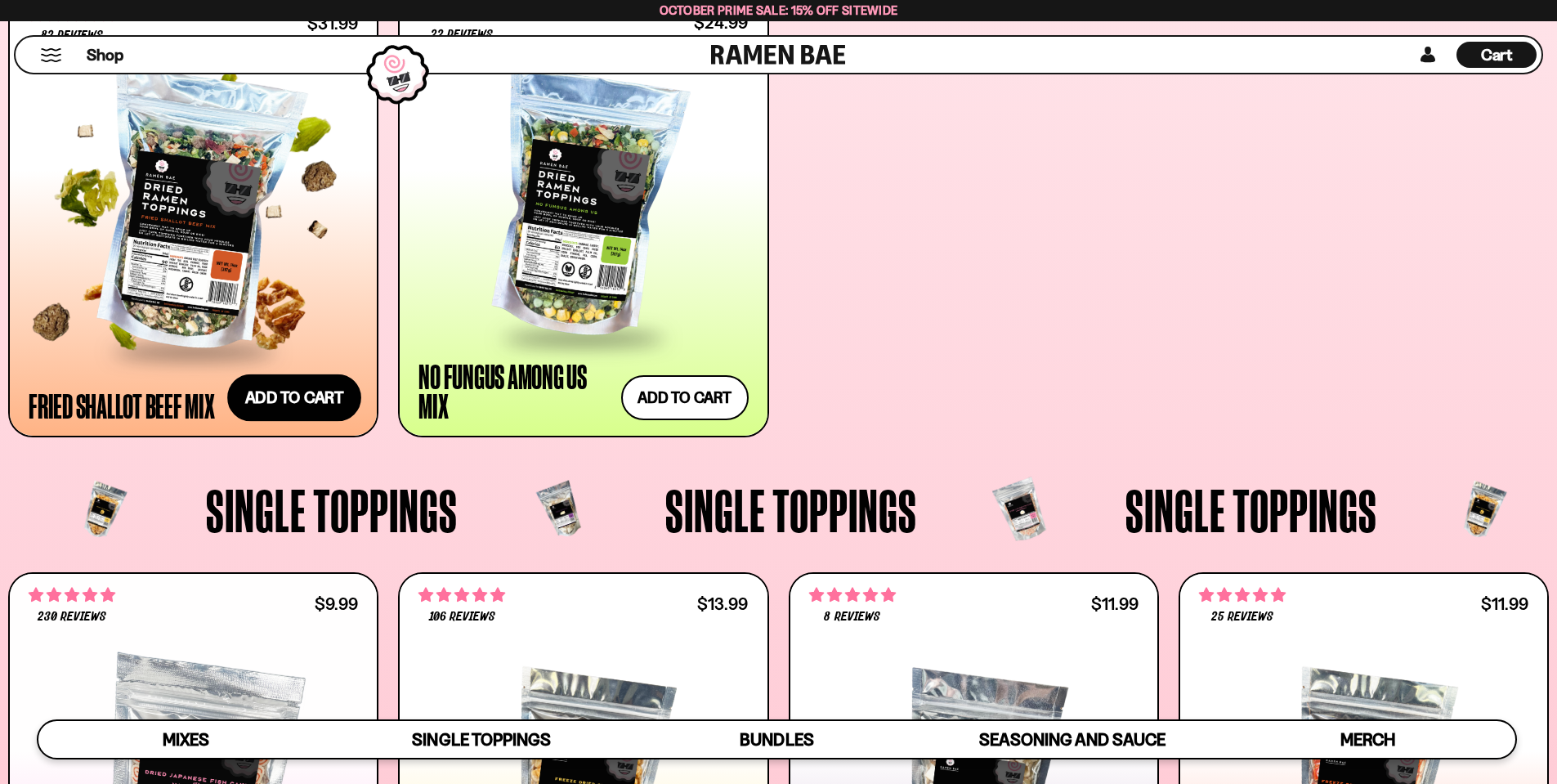
click at [292, 415] on button "Add to cart Add ― Regular price $31.99 Regular price Sale price $31.99 Unit pri…" at bounding box center [294, 398] width 134 height 48
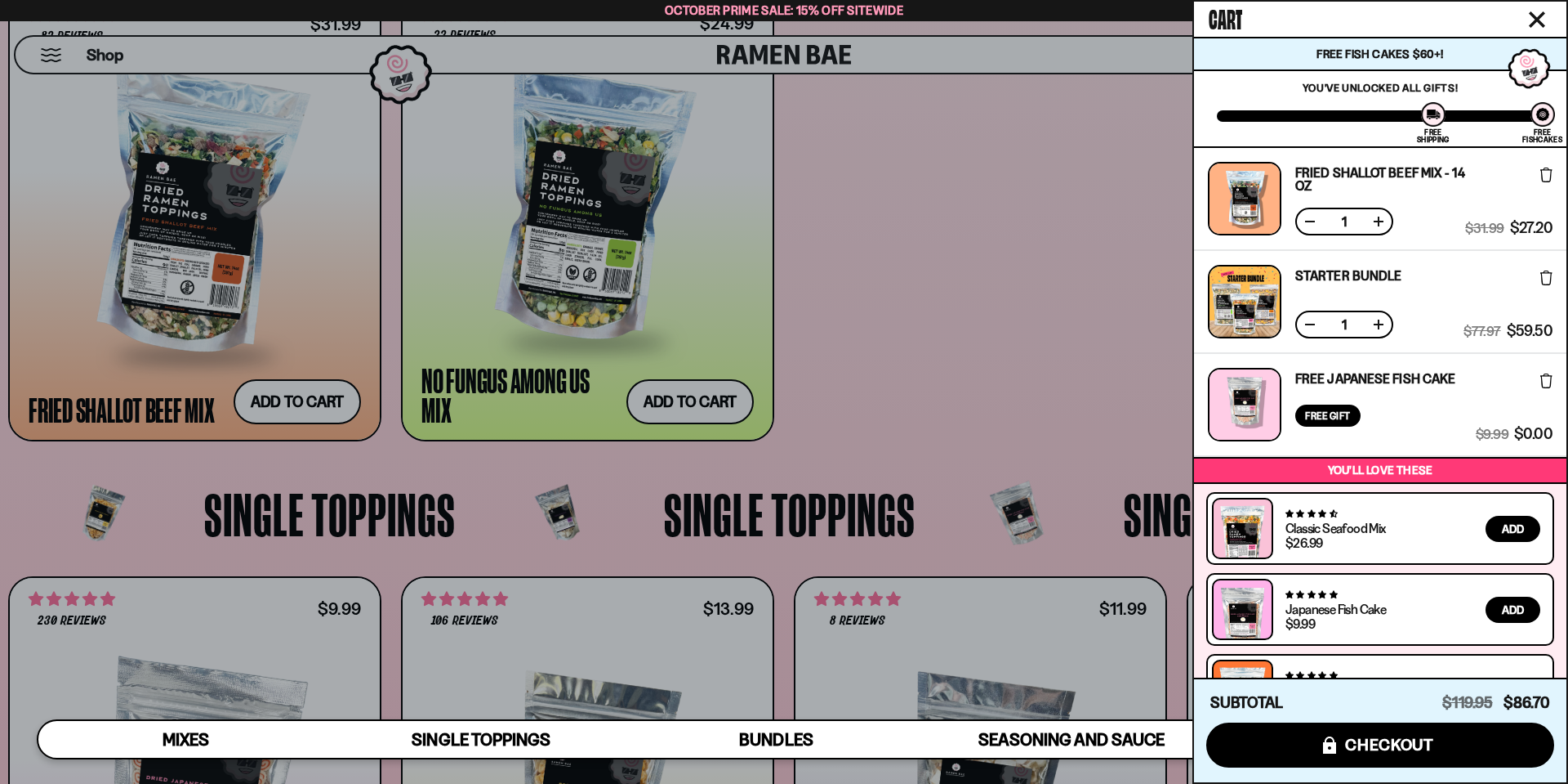
scroll to position [60, 0]
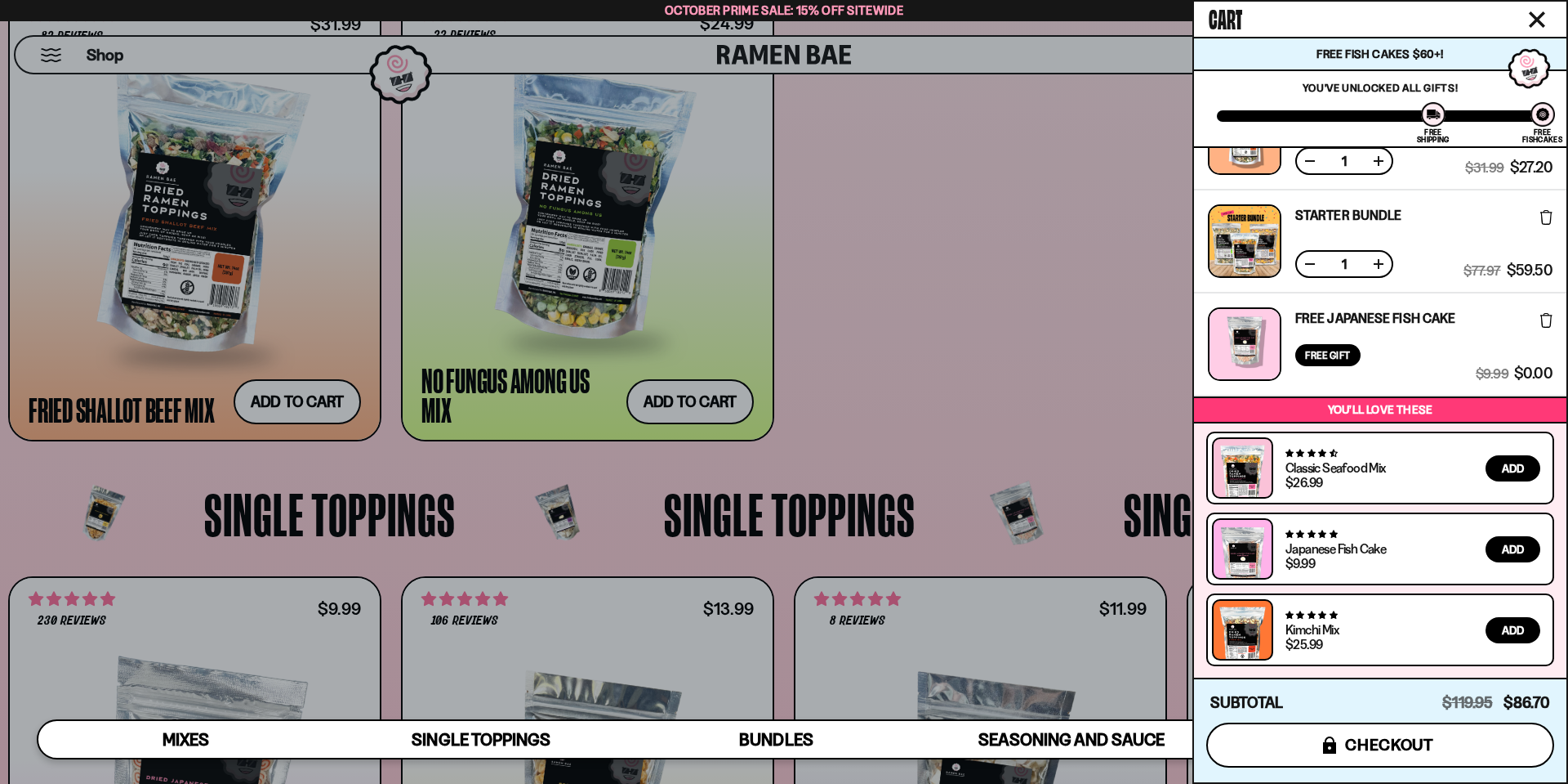
click at [1347, 740] on span "checkout" at bounding box center [1389, 744] width 89 height 18
